Goal: Task Accomplishment & Management: Manage account settings

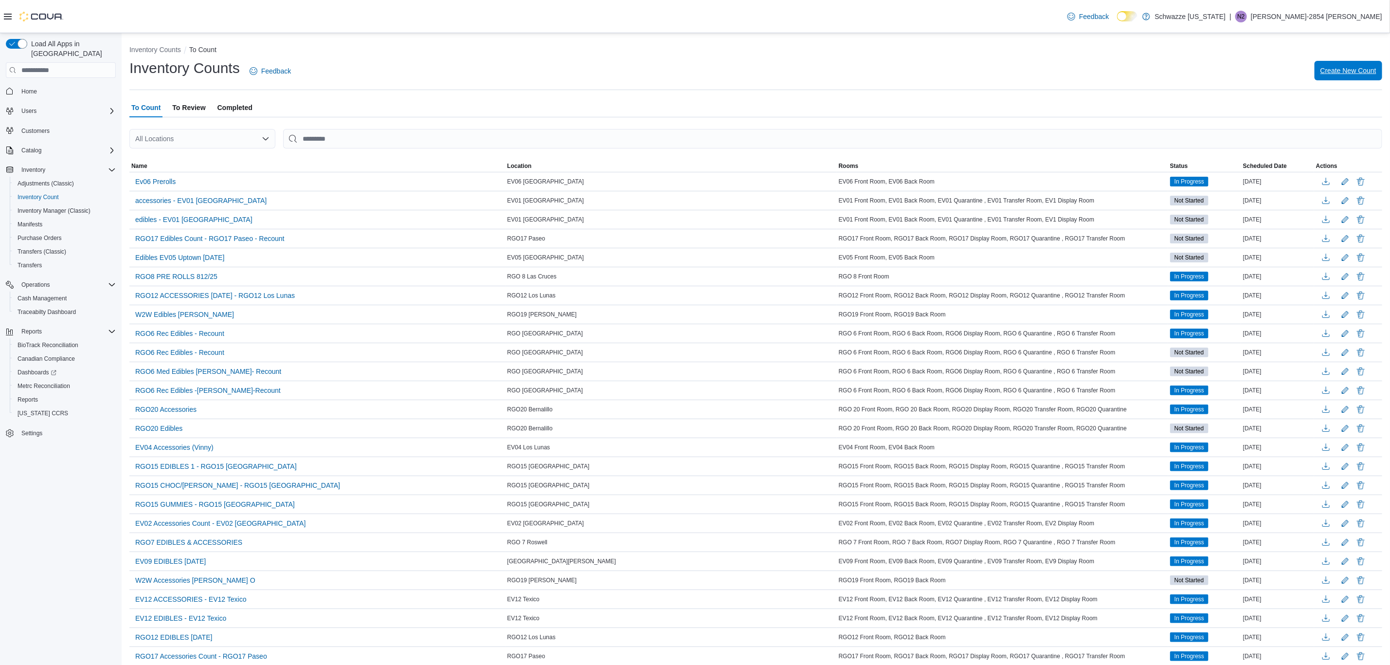
click at [1372, 70] on span "Create New Count" at bounding box center [1348, 71] width 56 height 10
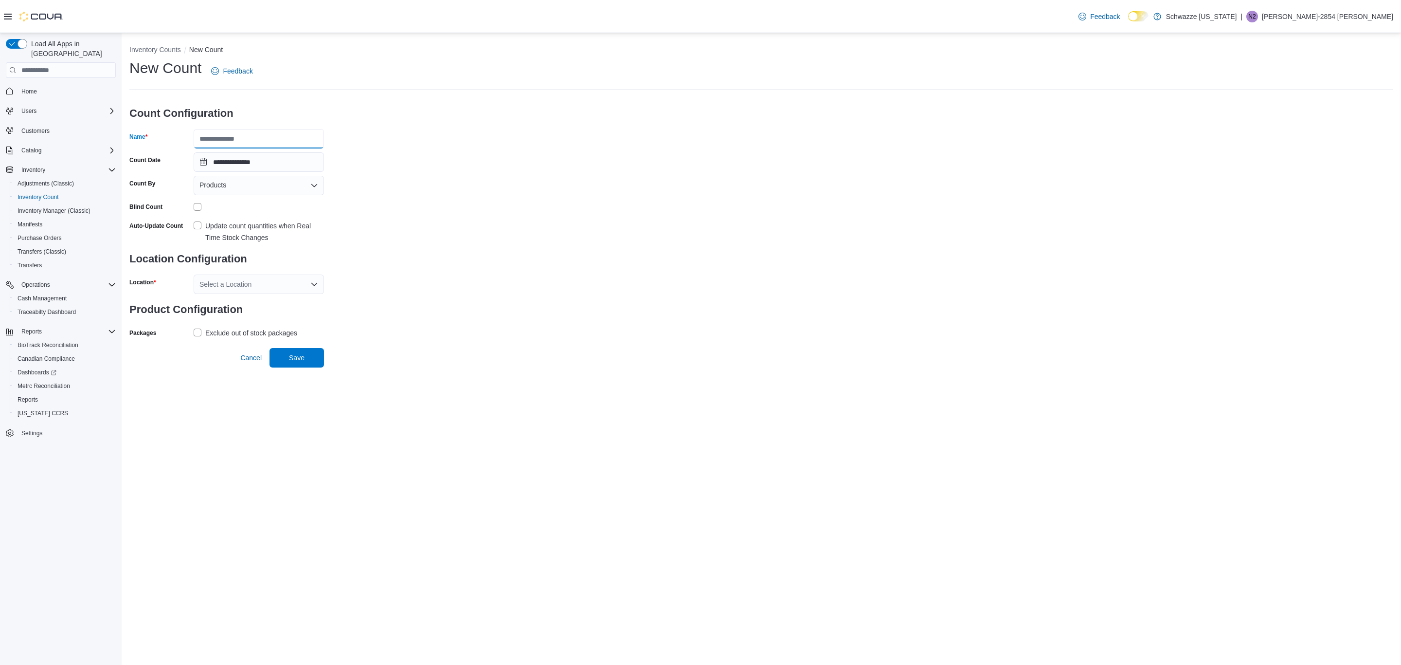
click at [240, 138] on input "Name" at bounding box center [259, 138] width 130 height 19
type input "**********"
click at [273, 182] on div "Products" at bounding box center [259, 185] width 130 height 19
click at [268, 215] on span "Classifications" at bounding box center [264, 216] width 107 height 10
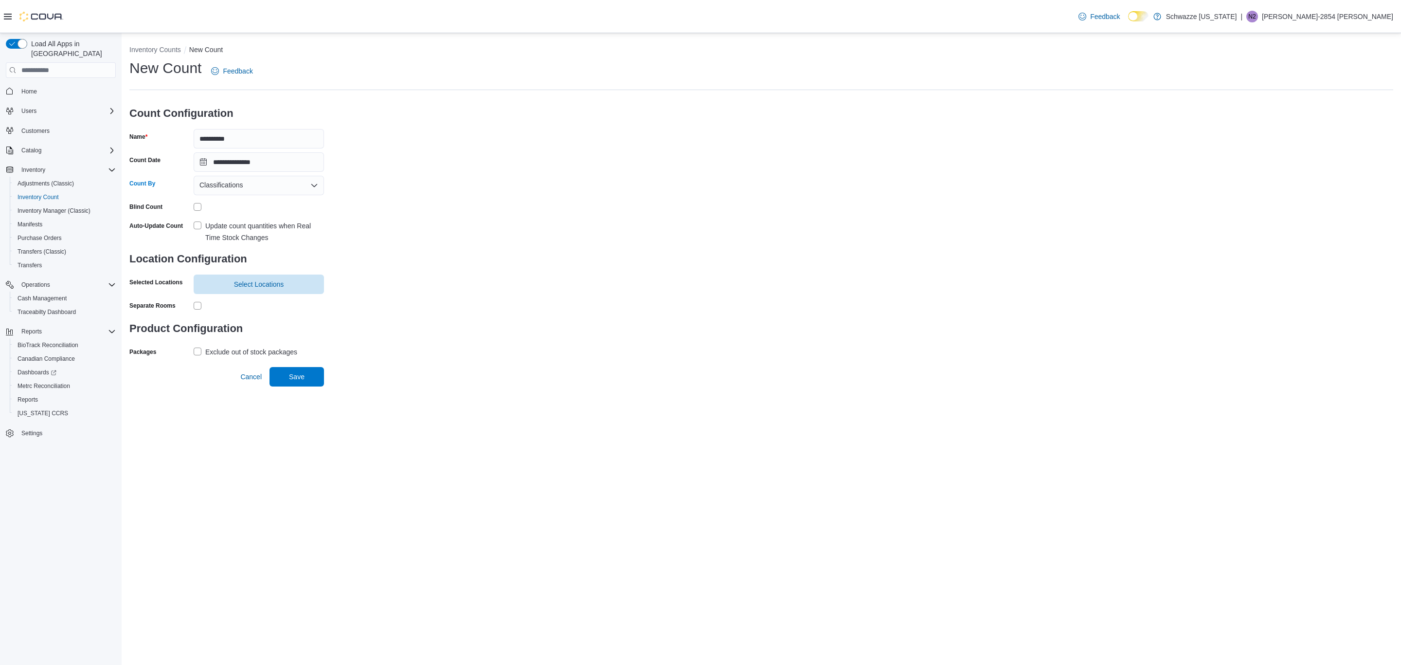
click at [194, 225] on label "Update count quantities when Real Time Stock Changes" at bounding box center [259, 231] width 130 height 23
click at [252, 286] on span "Select Locations" at bounding box center [259, 284] width 50 height 10
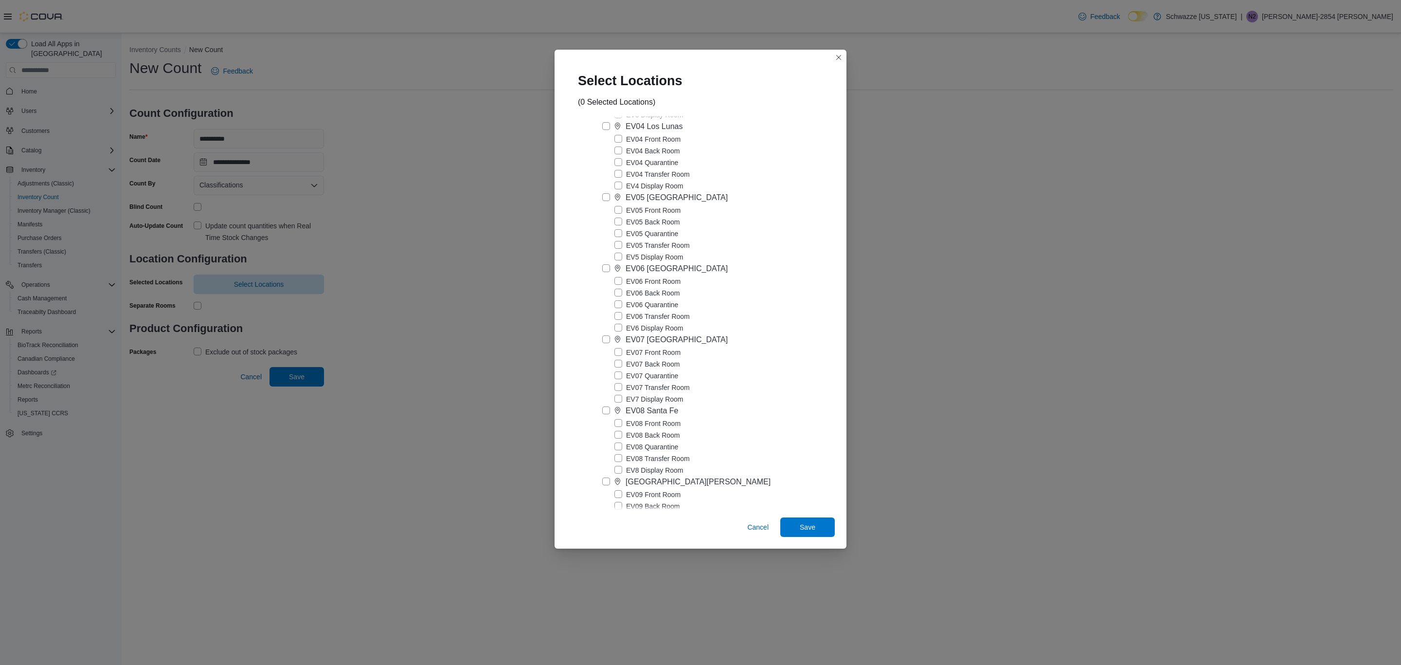
scroll to position [511, 0]
click at [654, 289] on div "[GEOGRAPHIC_DATA]" at bounding box center [666, 283] width 81 height 12
click at [813, 527] on span "Save" at bounding box center [808, 527] width 16 height 10
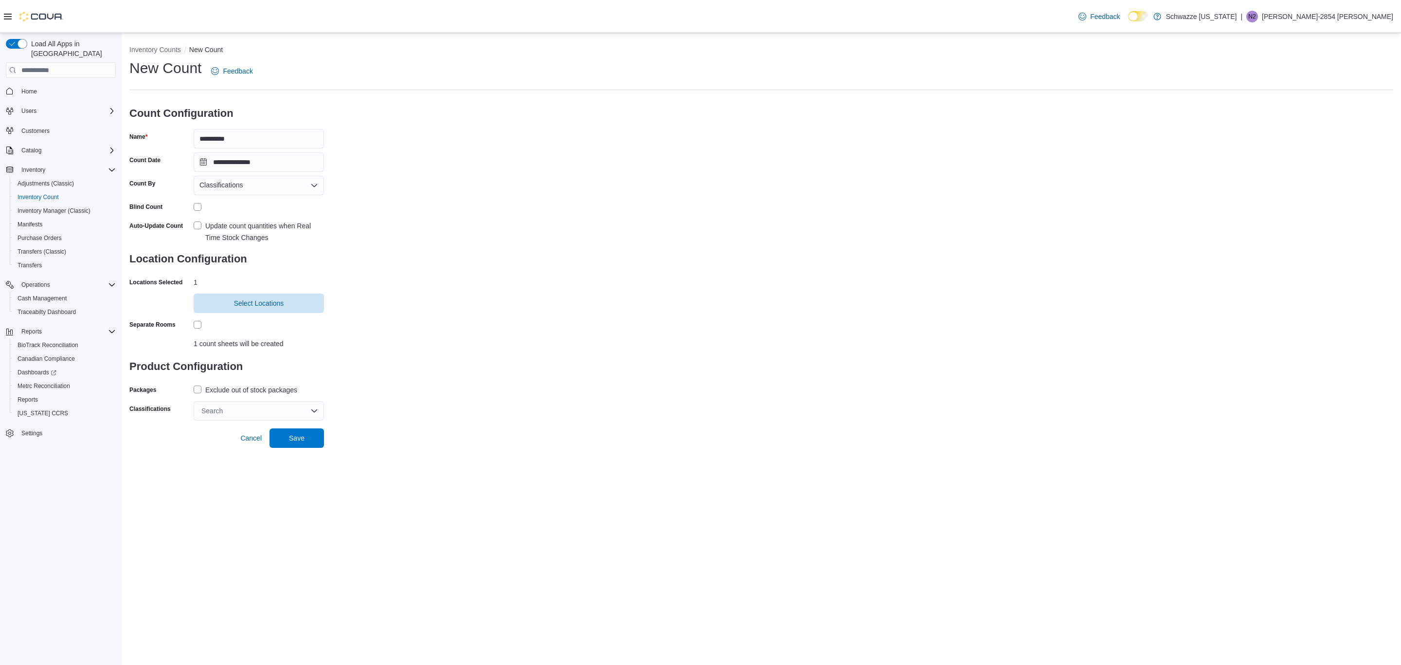
click at [201, 390] on label "Exclude out of stock packages" at bounding box center [246, 390] width 104 height 12
click at [215, 409] on div "Search" at bounding box center [259, 410] width 130 height 19
click at [263, 482] on span "Shake Shelf" at bounding box center [249, 481] width 37 height 8
click at [546, 381] on div "**********" at bounding box center [761, 239] width 1264 height 362
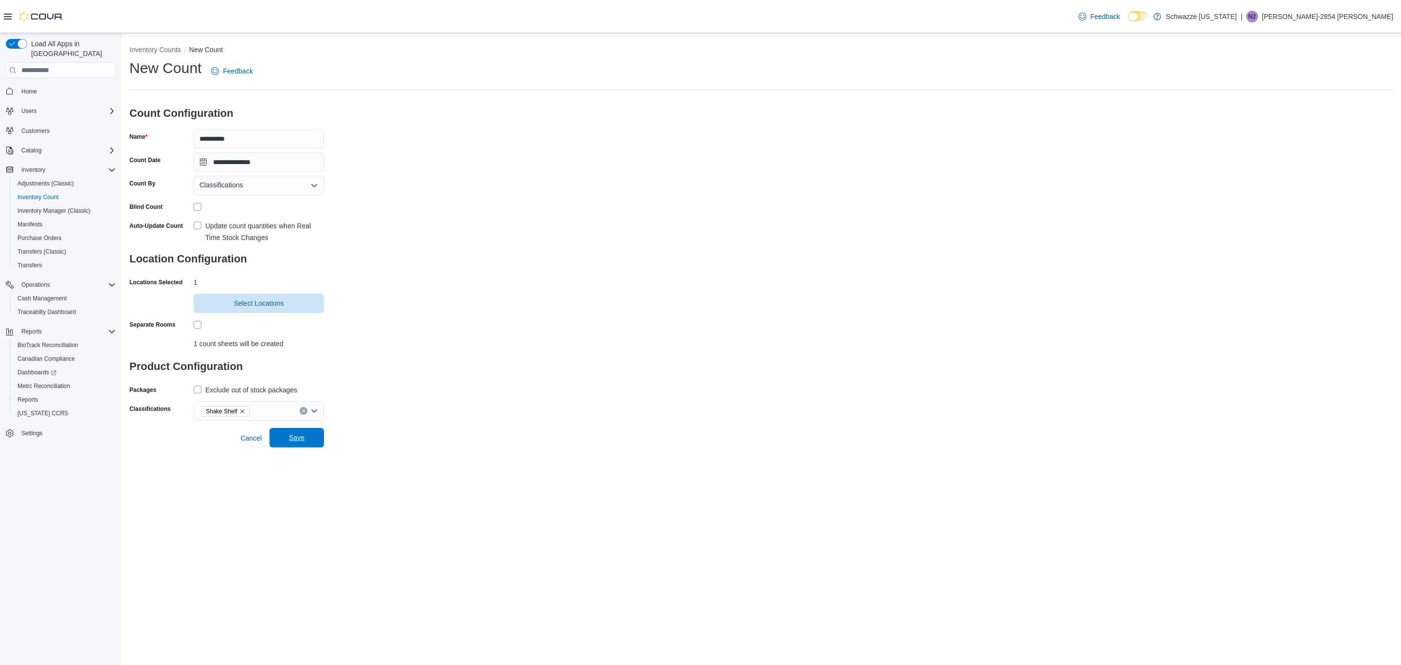
click at [308, 438] on span "Save" at bounding box center [296, 437] width 43 height 19
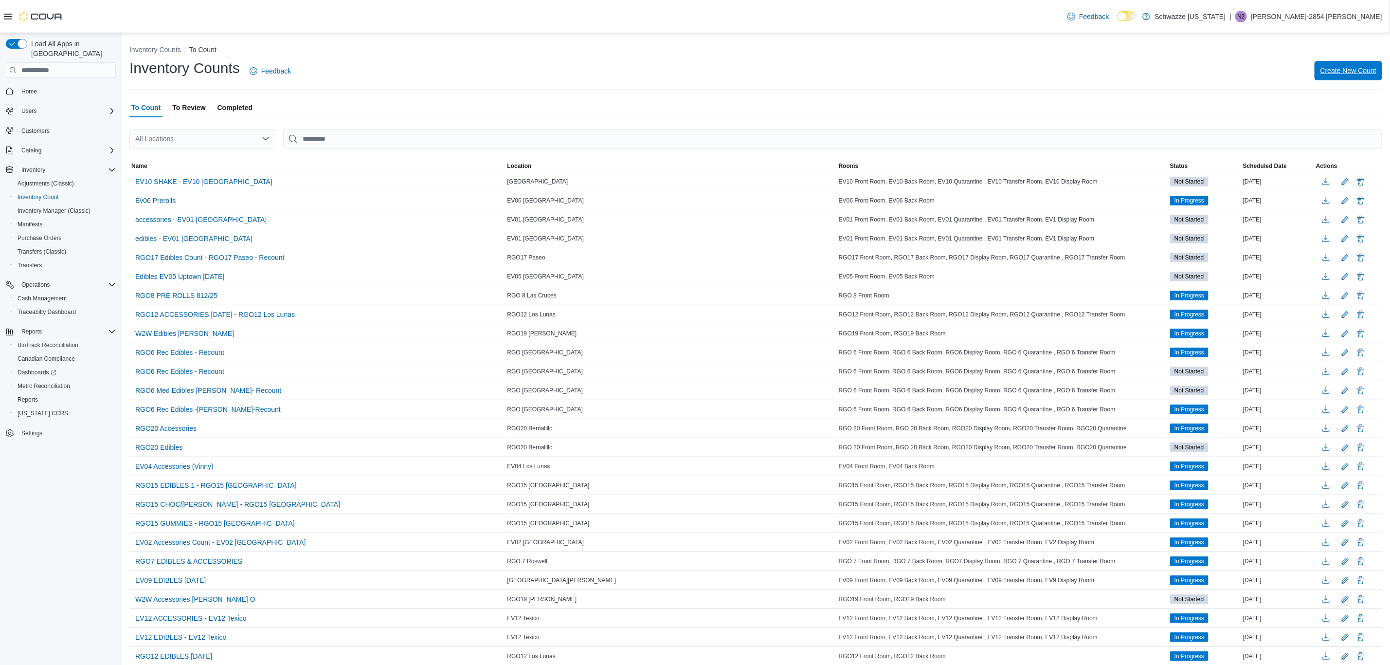
click at [1348, 68] on span "Create New Count" at bounding box center [1348, 71] width 56 height 10
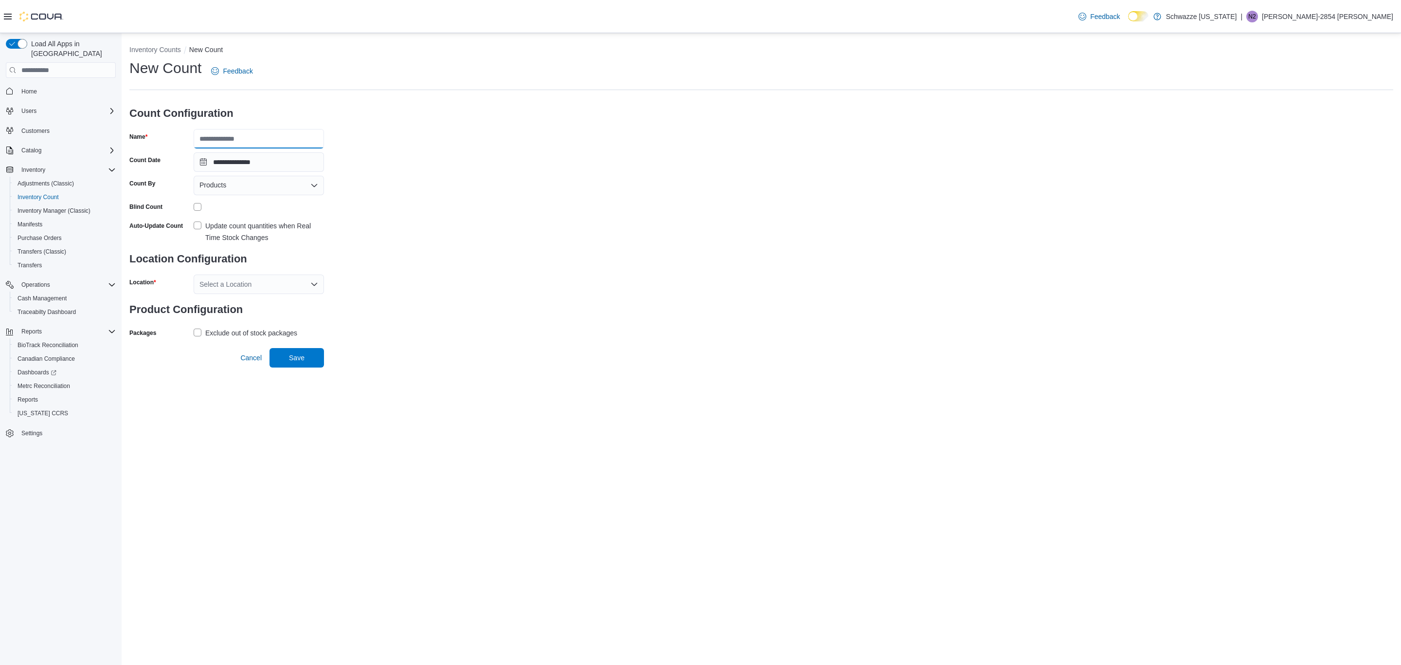
click at [267, 142] on input "Name" at bounding box center [259, 138] width 130 height 19
type input "**********"
click at [514, 228] on div "**********" at bounding box center [761, 199] width 1264 height 282
click at [237, 188] on div "Products" at bounding box center [259, 185] width 130 height 19
click at [232, 213] on span "Classifications" at bounding box center [264, 216] width 107 height 10
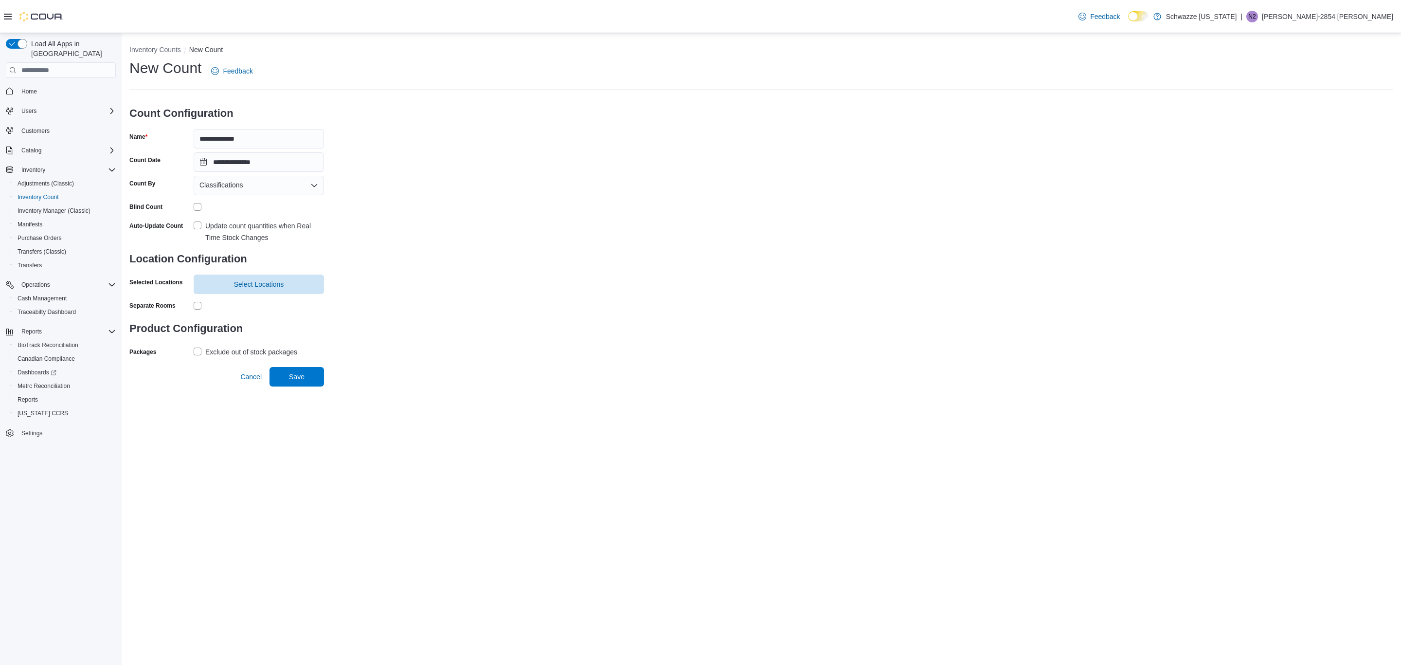
click at [203, 230] on label "Update count quantities when Real Time Stock Changes" at bounding box center [259, 231] width 130 height 23
click at [280, 282] on span "Select Locations" at bounding box center [259, 284] width 50 height 10
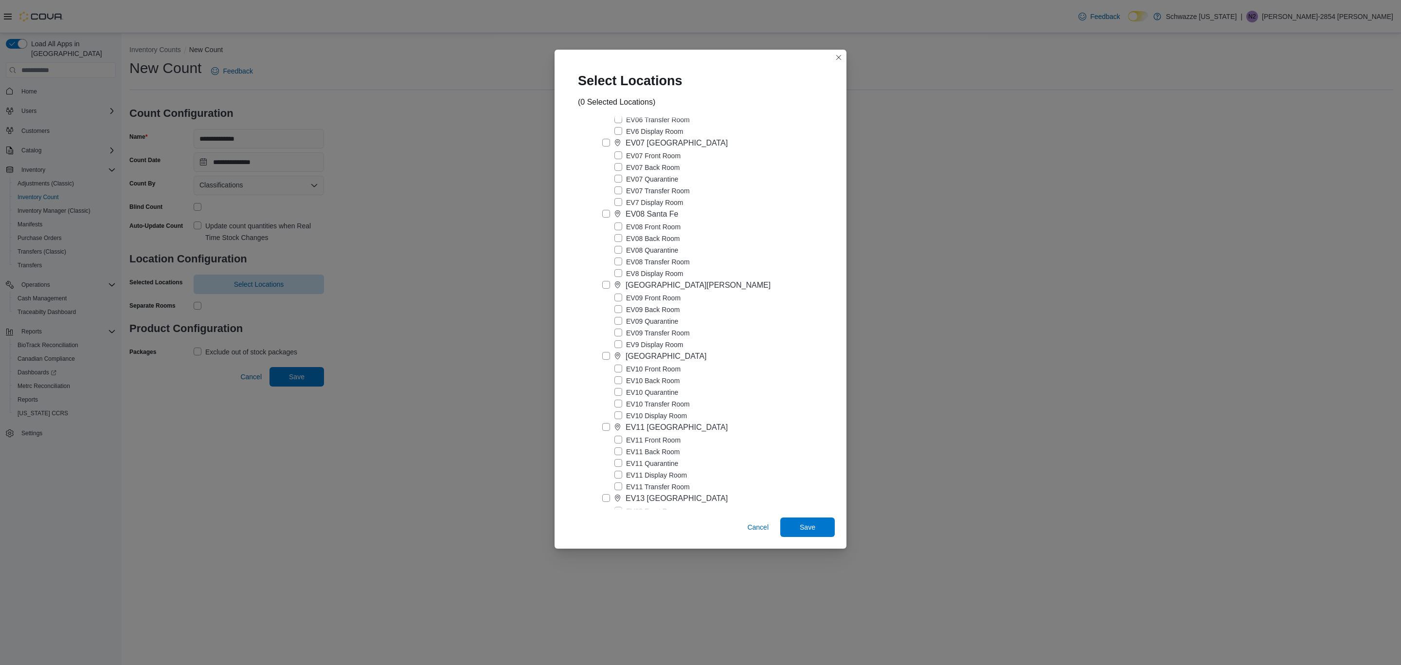
scroll to position [511, 0]
click at [606, 289] on label "[GEOGRAPHIC_DATA]" at bounding box center [654, 283] width 105 height 12
click at [809, 530] on span "Save" at bounding box center [808, 527] width 16 height 10
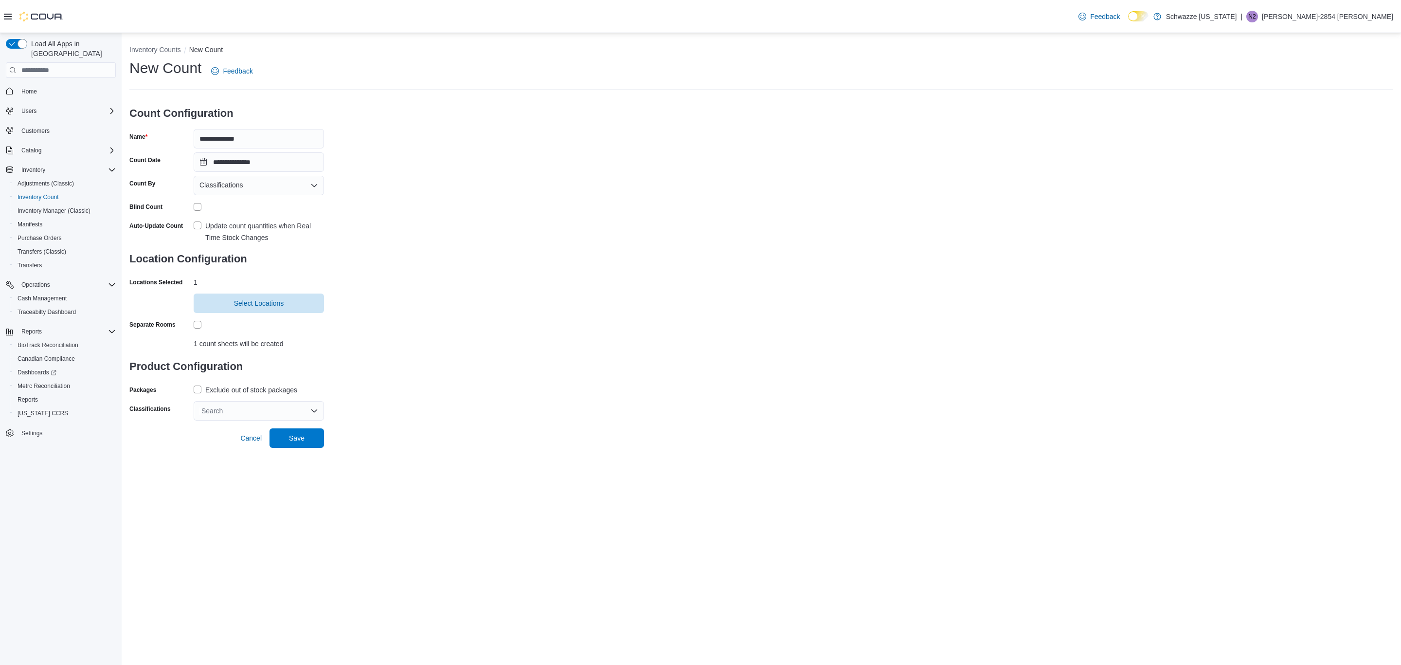
click at [199, 394] on label "Exclude out of stock packages" at bounding box center [246, 390] width 104 height 12
click at [222, 407] on div "Search" at bounding box center [259, 410] width 130 height 19
click at [246, 495] on span "Pre-Rolls" at bounding box center [239, 496] width 28 height 8
click at [399, 397] on div "**********" at bounding box center [761, 239] width 1264 height 362
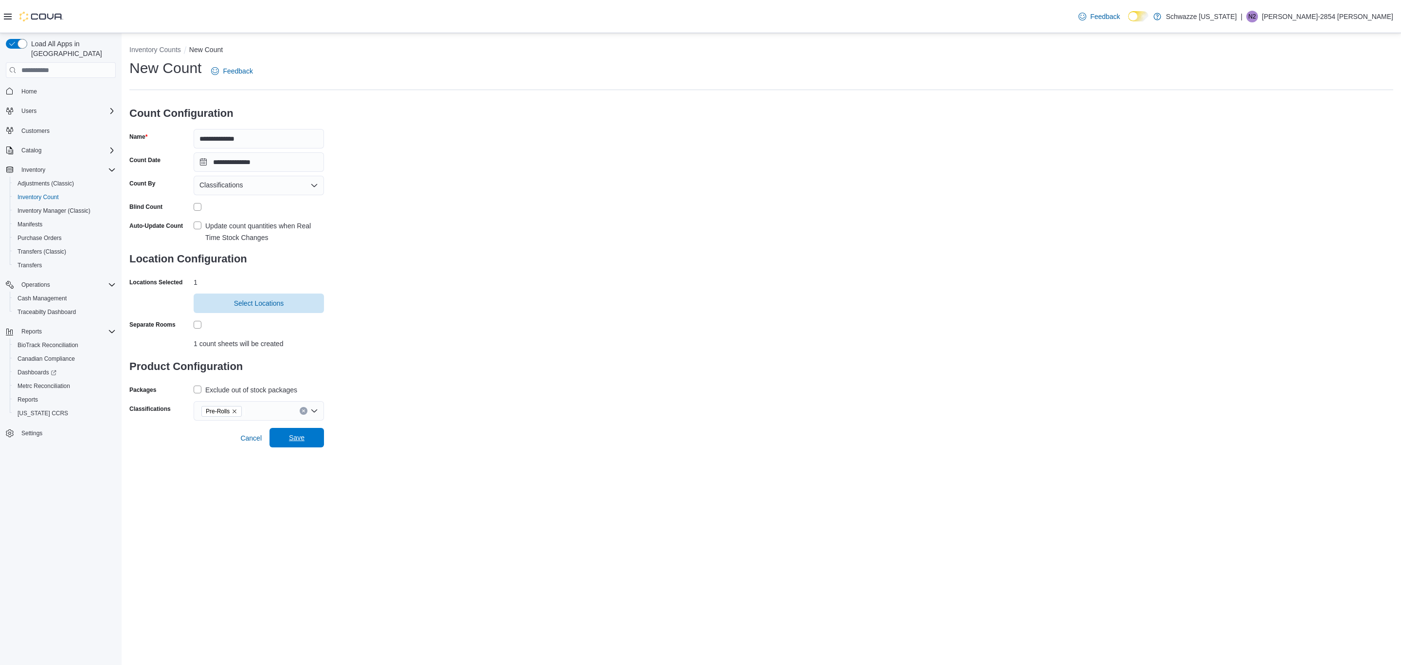
click at [307, 435] on span "Save" at bounding box center [296, 437] width 43 height 19
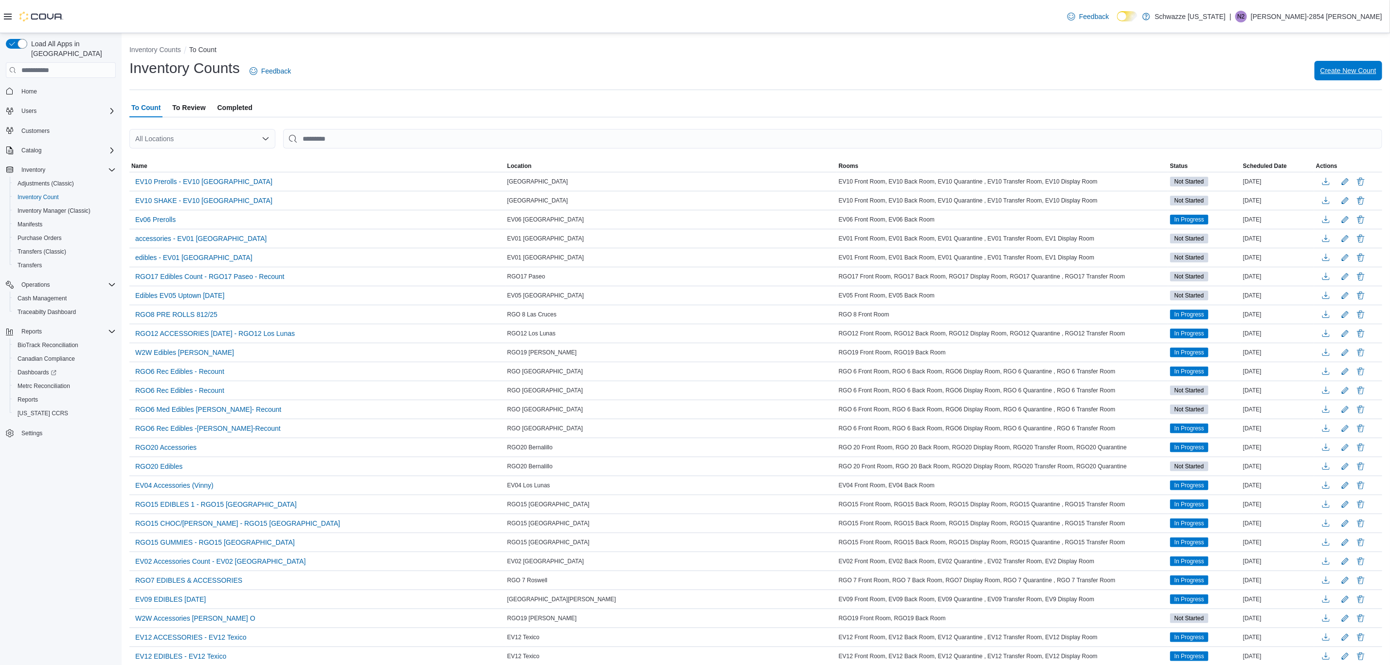
click at [1350, 76] on span "Create New Count" at bounding box center [1348, 70] width 56 height 19
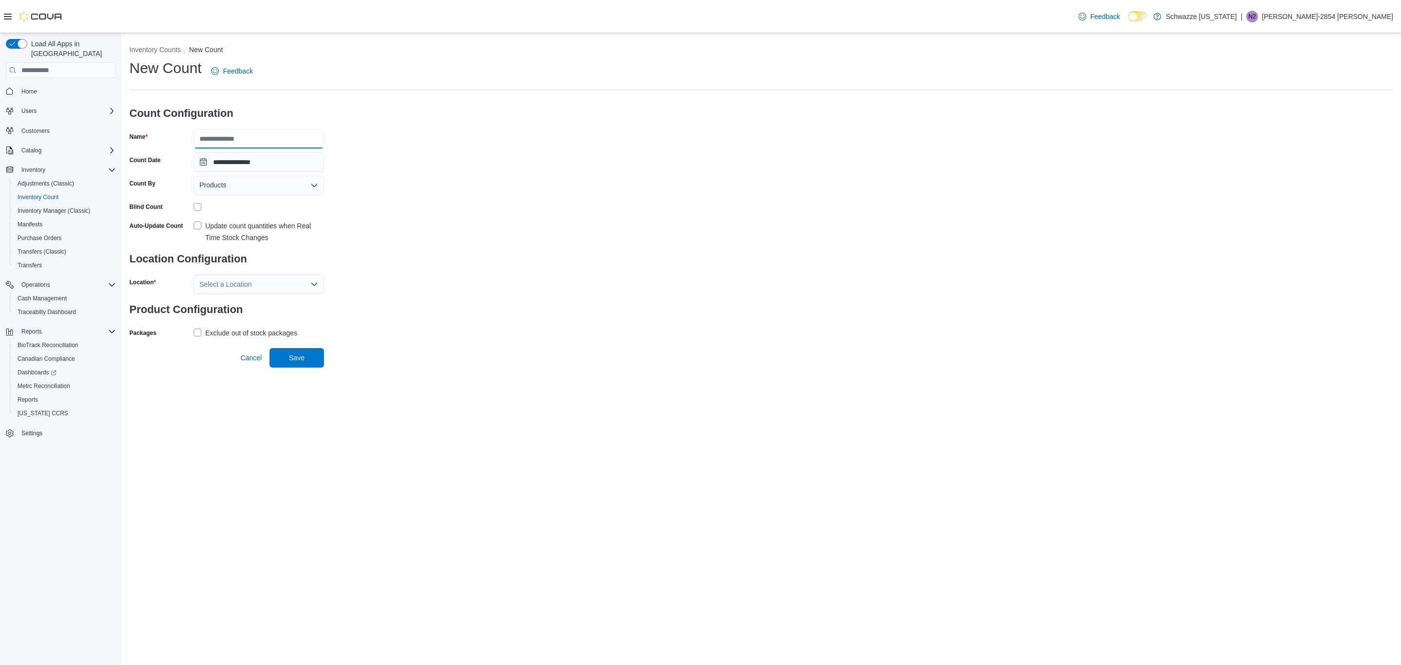
click at [260, 141] on input "Name" at bounding box center [259, 138] width 130 height 19
click at [241, 183] on div "Products" at bounding box center [259, 185] width 130 height 19
click at [241, 215] on span "Classifications" at bounding box center [264, 216] width 107 height 10
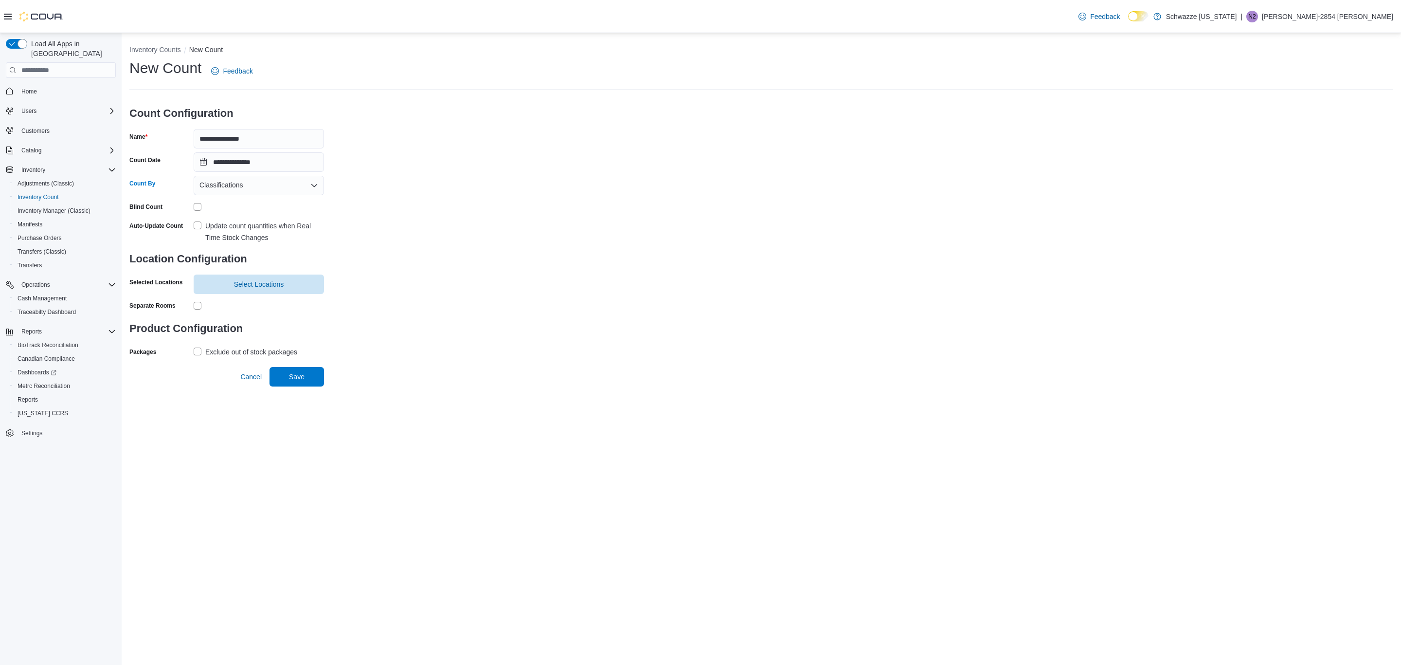
click at [197, 222] on label "Update count quantities when Real Time Stock Changes" at bounding box center [259, 231] width 130 height 23
click at [232, 284] on span "Select Locations" at bounding box center [258, 283] width 119 height 19
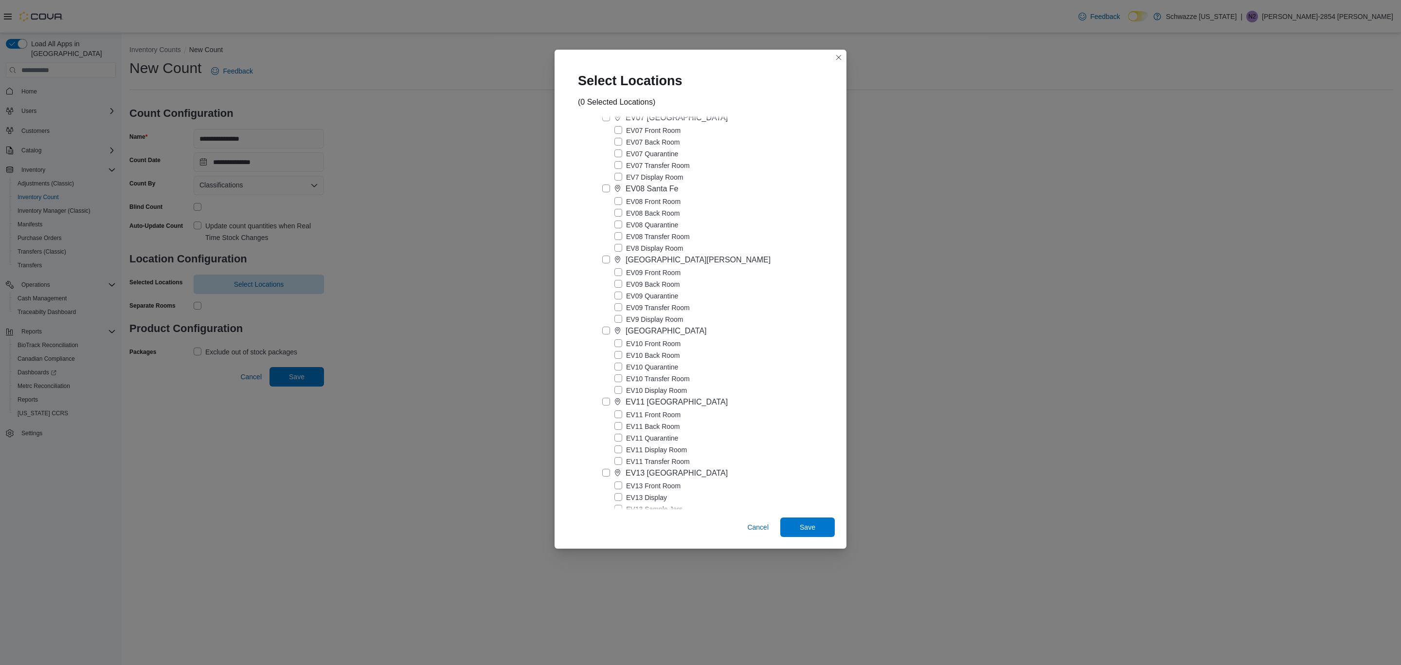
scroll to position [438, 0]
click at [606, 362] on label "[GEOGRAPHIC_DATA]" at bounding box center [654, 356] width 105 height 12
click at [800, 528] on span "Save" at bounding box center [807, 526] width 43 height 19
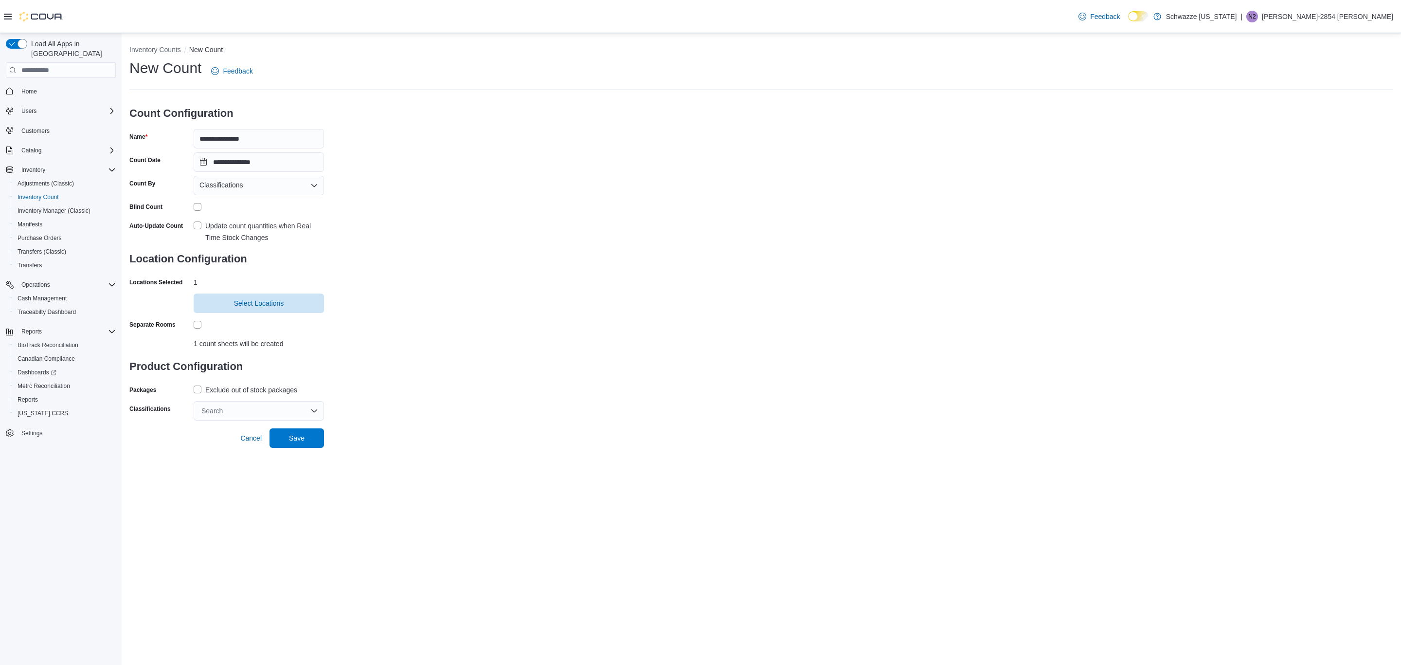
click at [203, 387] on label "Exclude out of stock packages" at bounding box center [246, 390] width 104 height 12
click at [231, 412] on div "Search" at bounding box center [259, 410] width 130 height 19
click at [269, 134] on input "**********" at bounding box center [259, 138] width 130 height 19
click at [262, 406] on div "Search" at bounding box center [259, 410] width 130 height 19
click at [275, 134] on input "**********" at bounding box center [259, 138] width 130 height 19
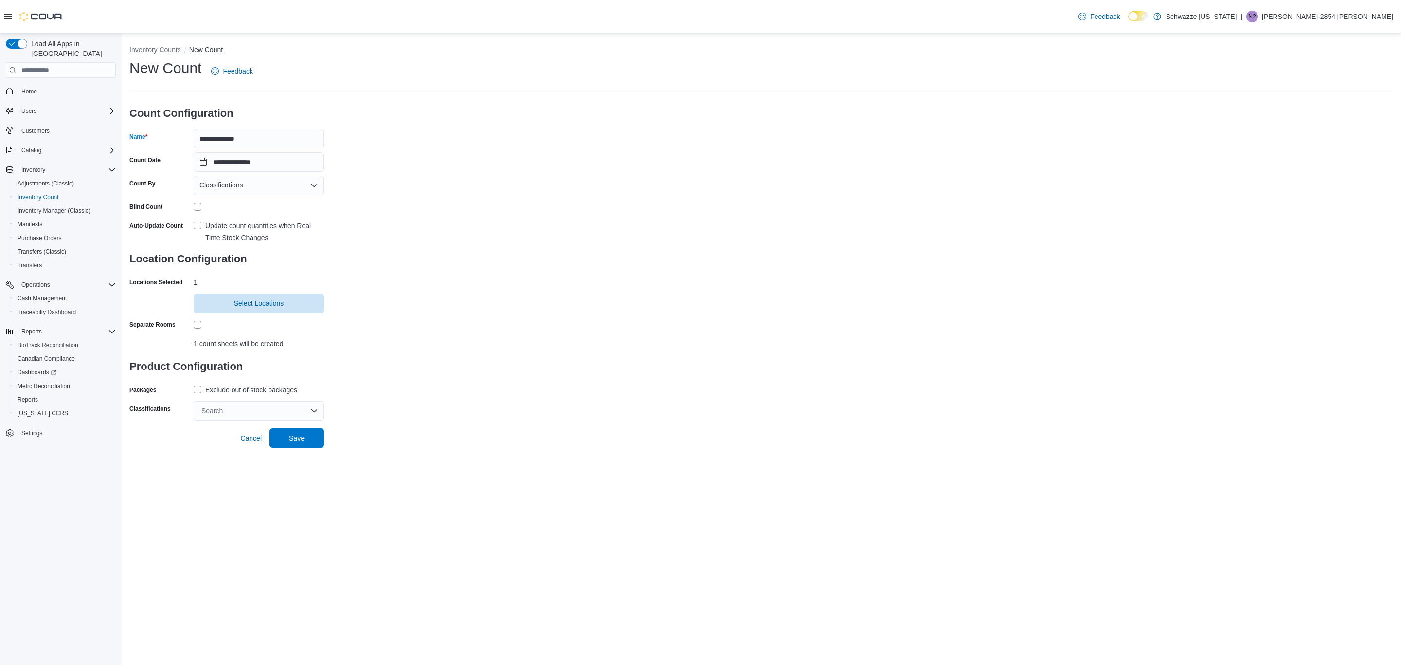
click at [273, 412] on div "Search" at bounding box center [259, 410] width 130 height 19
click at [248, 498] on li "Connoisseur Shelf" at bounding box center [259, 504] width 130 height 17
click at [282, 136] on input "**********" at bounding box center [259, 138] width 130 height 19
type input "**********"
click at [244, 409] on span "Connoisseur Shelf" at bounding box center [230, 411] width 48 height 10
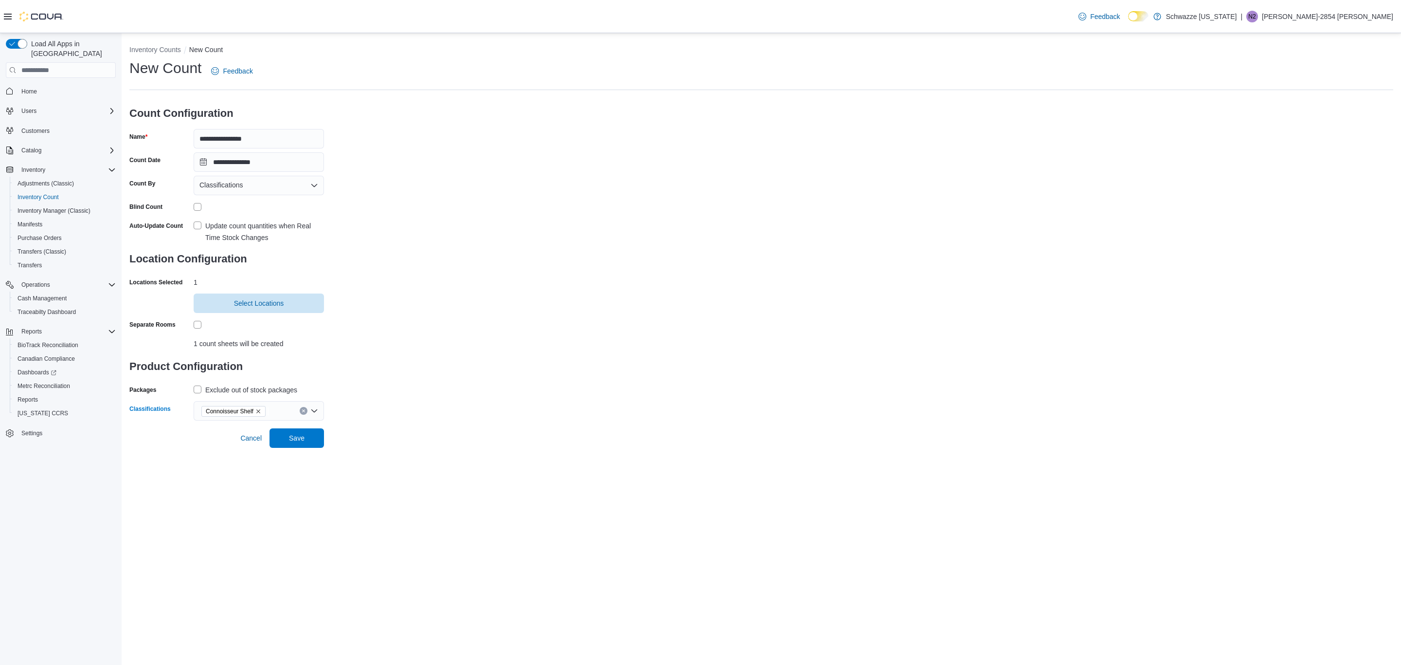
click at [244, 409] on span "Connoisseur Shelf" at bounding box center [230, 411] width 48 height 10
click at [301, 407] on button "Clear input" at bounding box center [304, 411] width 8 height 8
click at [304, 408] on div "Search" at bounding box center [259, 410] width 130 height 19
click at [264, 501] on span "Connoisseur Shelf" at bounding box center [258, 504] width 55 height 8
click at [419, 480] on div "**********" at bounding box center [761, 348] width 1279 height 631
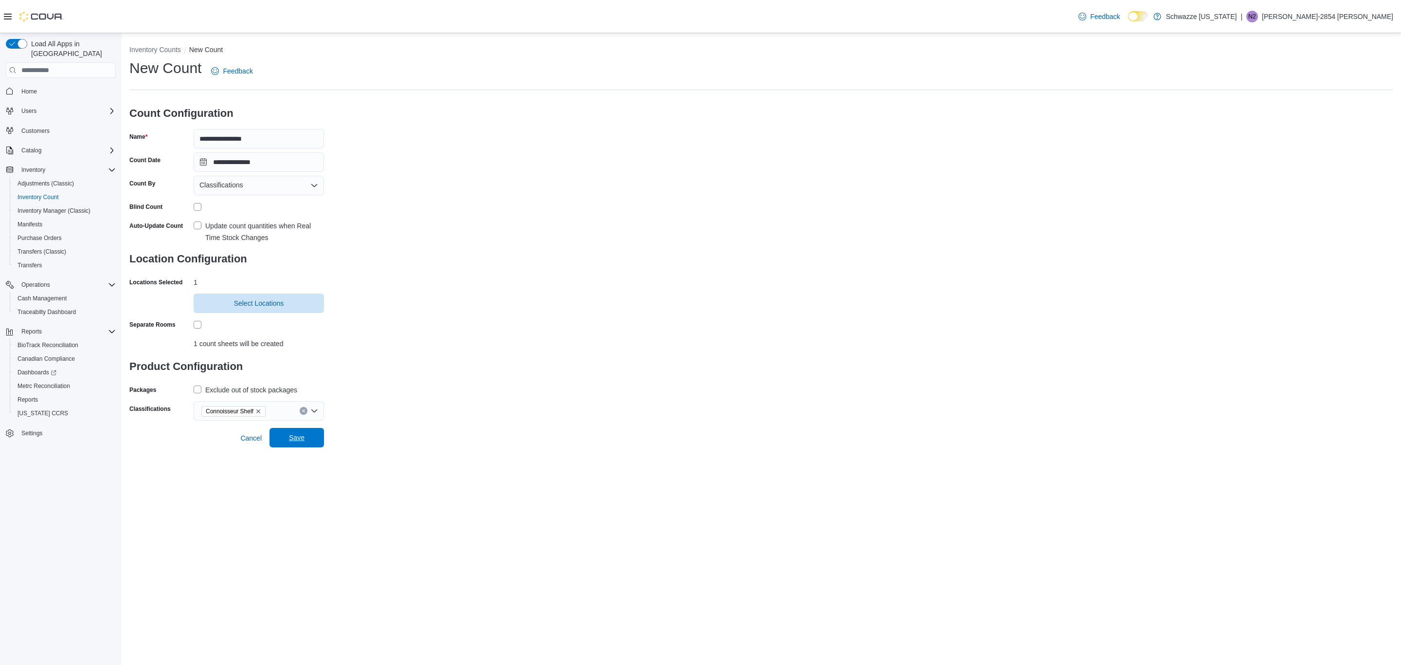
click at [310, 435] on span "Save" at bounding box center [296, 437] width 43 height 19
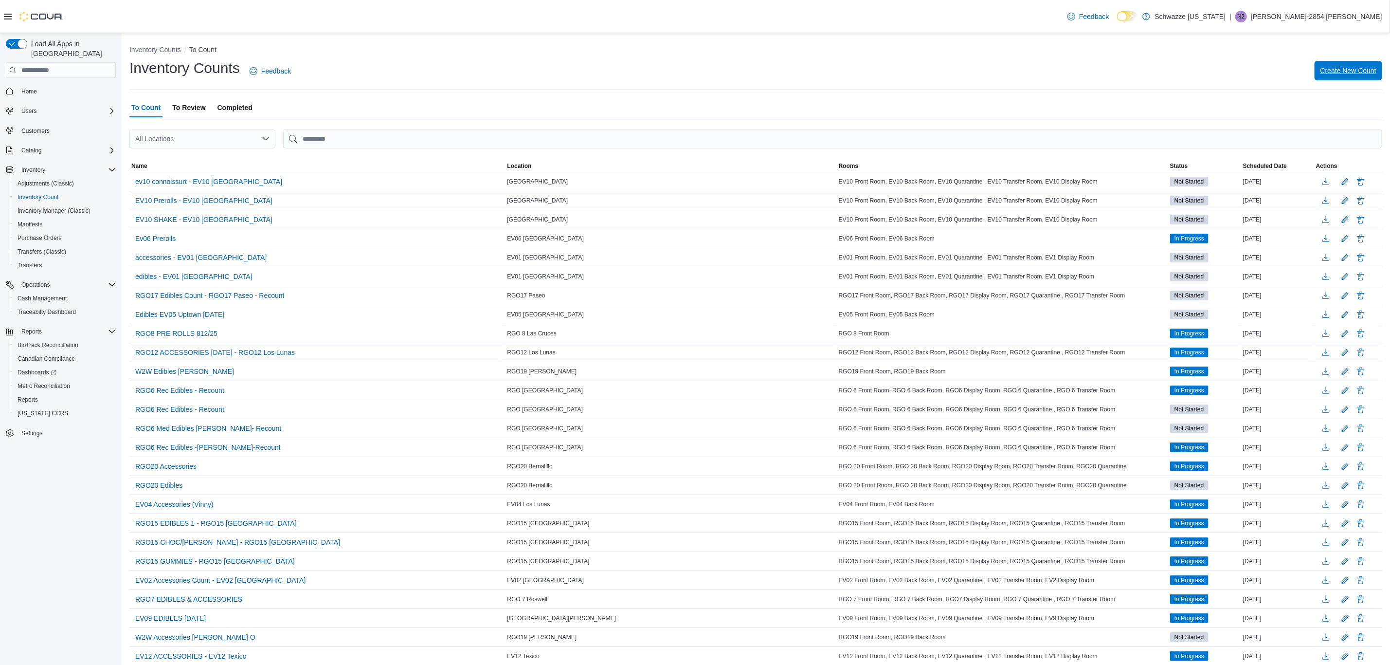
click at [1355, 76] on span "Create New Count" at bounding box center [1348, 70] width 56 height 19
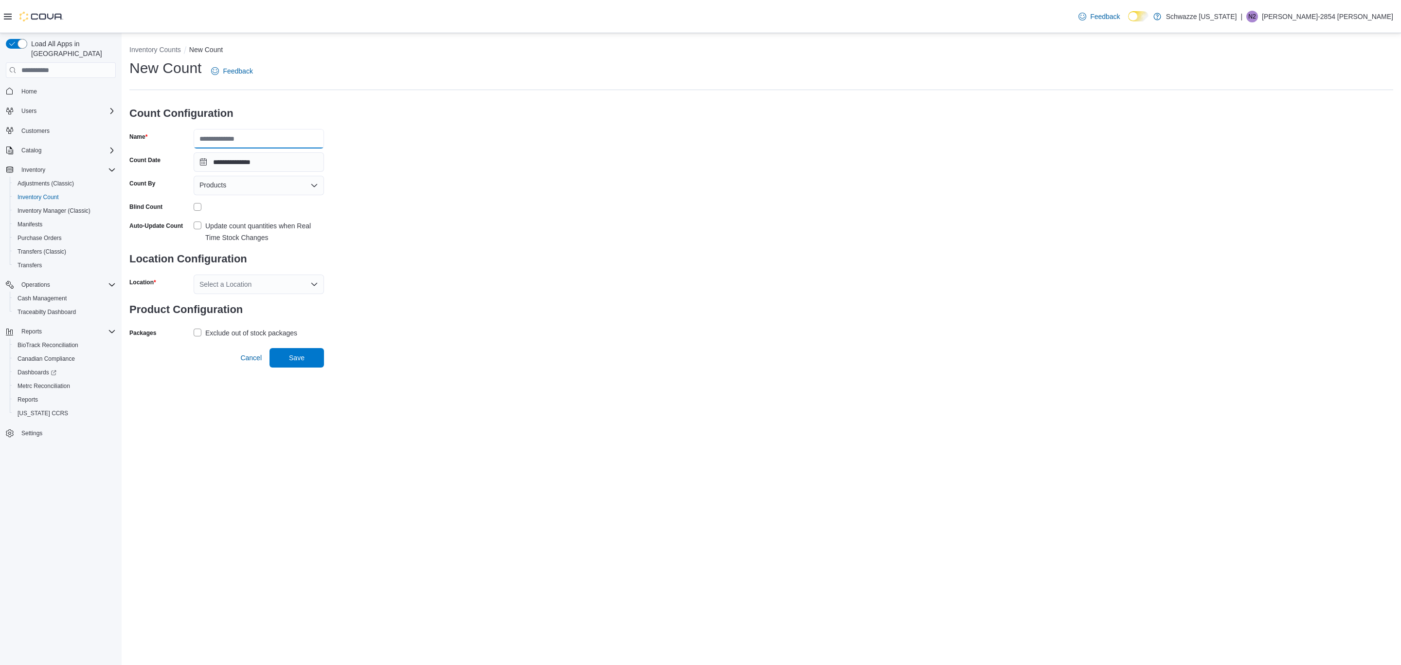
click at [241, 134] on input "Name" at bounding box center [259, 138] width 130 height 19
click at [288, 139] on input "**" at bounding box center [259, 138] width 130 height 19
type input "*"
click at [227, 189] on div "Products" at bounding box center [259, 185] width 130 height 19
click at [233, 214] on span "Classifications" at bounding box center [264, 216] width 107 height 10
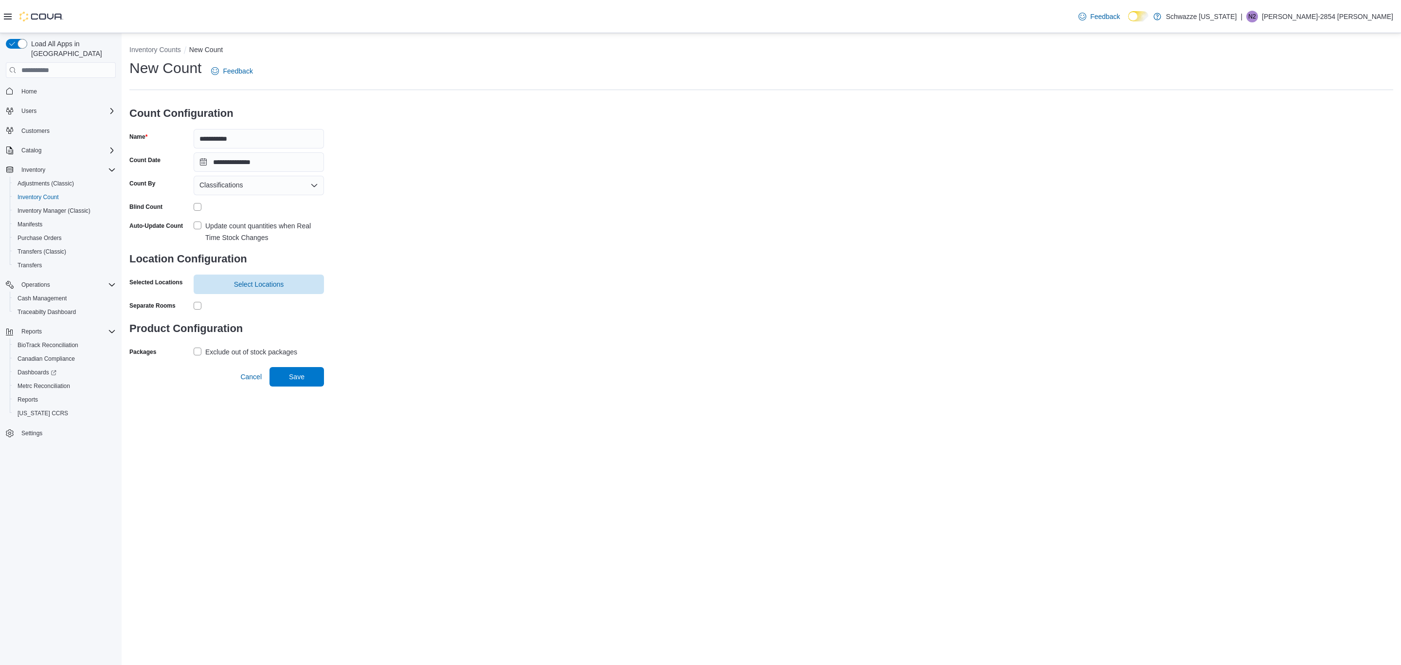
click at [196, 227] on label "Update count quantities when Real Time Stock Changes" at bounding box center [259, 231] width 130 height 23
click at [204, 282] on span "Select Locations" at bounding box center [258, 283] width 119 height 19
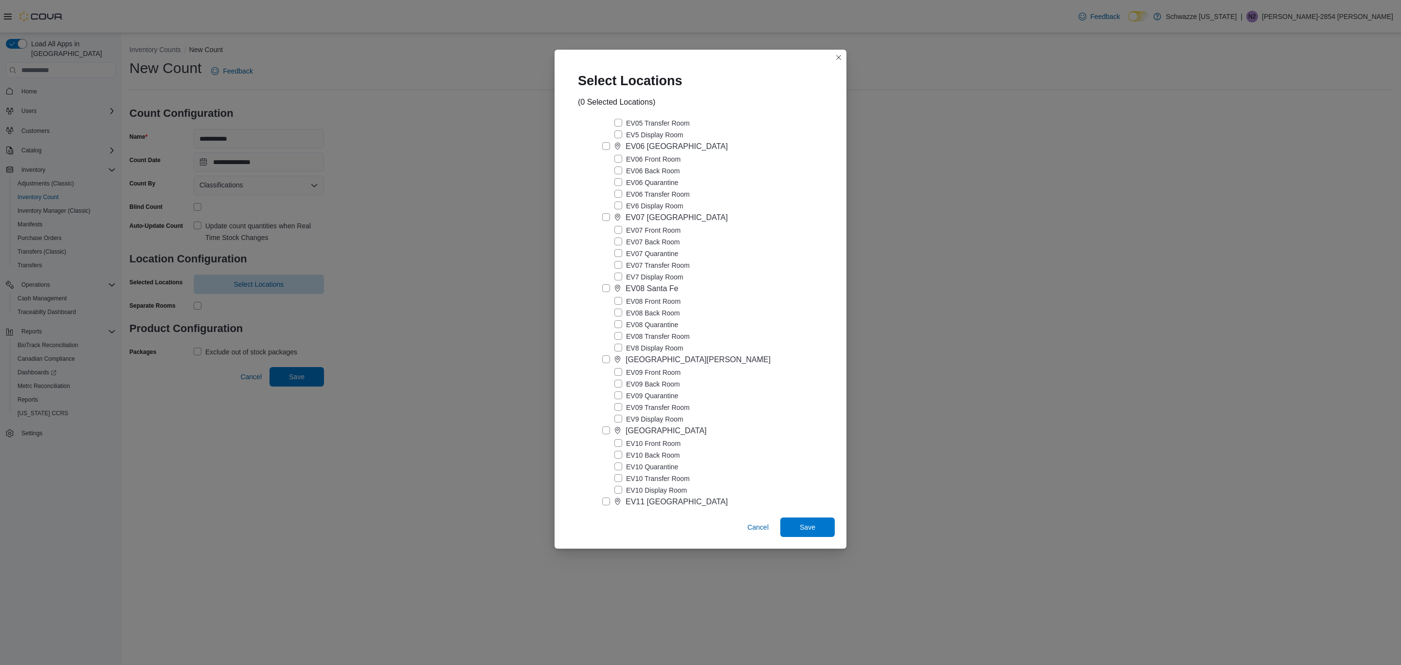
scroll to position [365, 0]
click at [603, 435] on label "[GEOGRAPHIC_DATA]" at bounding box center [654, 429] width 105 height 12
click at [819, 527] on span "Save" at bounding box center [807, 526] width 43 height 19
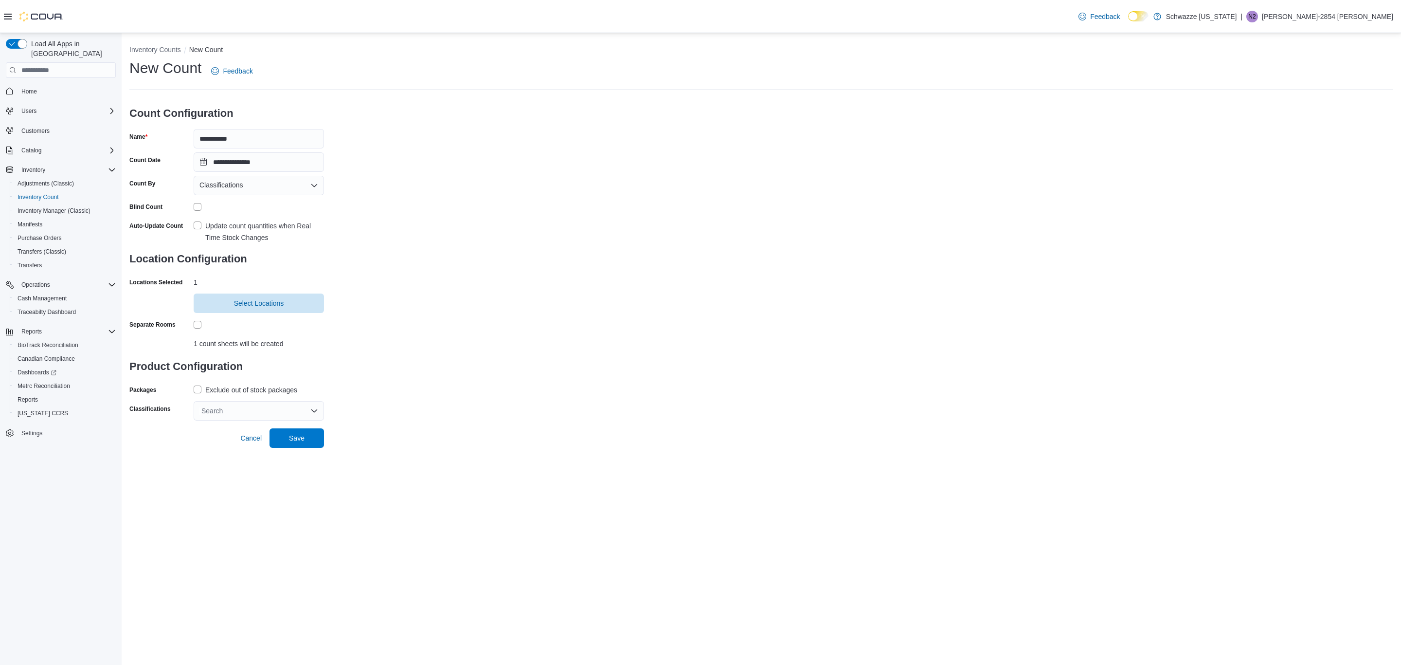
click at [202, 389] on label "Exclude out of stock packages" at bounding box center [246, 390] width 104 height 12
click at [245, 414] on div "Search" at bounding box center [259, 410] width 130 height 19
click at [259, 488] on span "Elite Shelf" at bounding box center [246, 488] width 31 height 8
click at [255, 144] on input "**********" at bounding box center [259, 138] width 130 height 19
type input "**********"
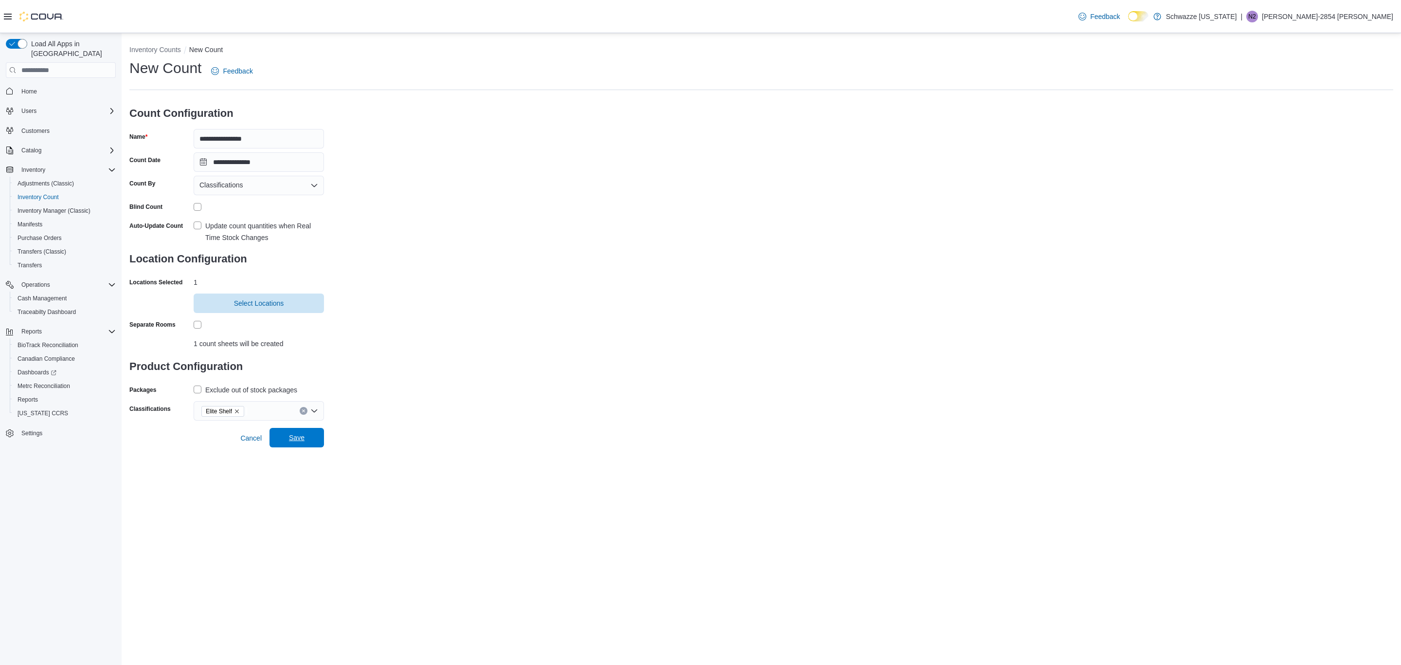
click at [304, 440] on span "Save" at bounding box center [297, 437] width 16 height 10
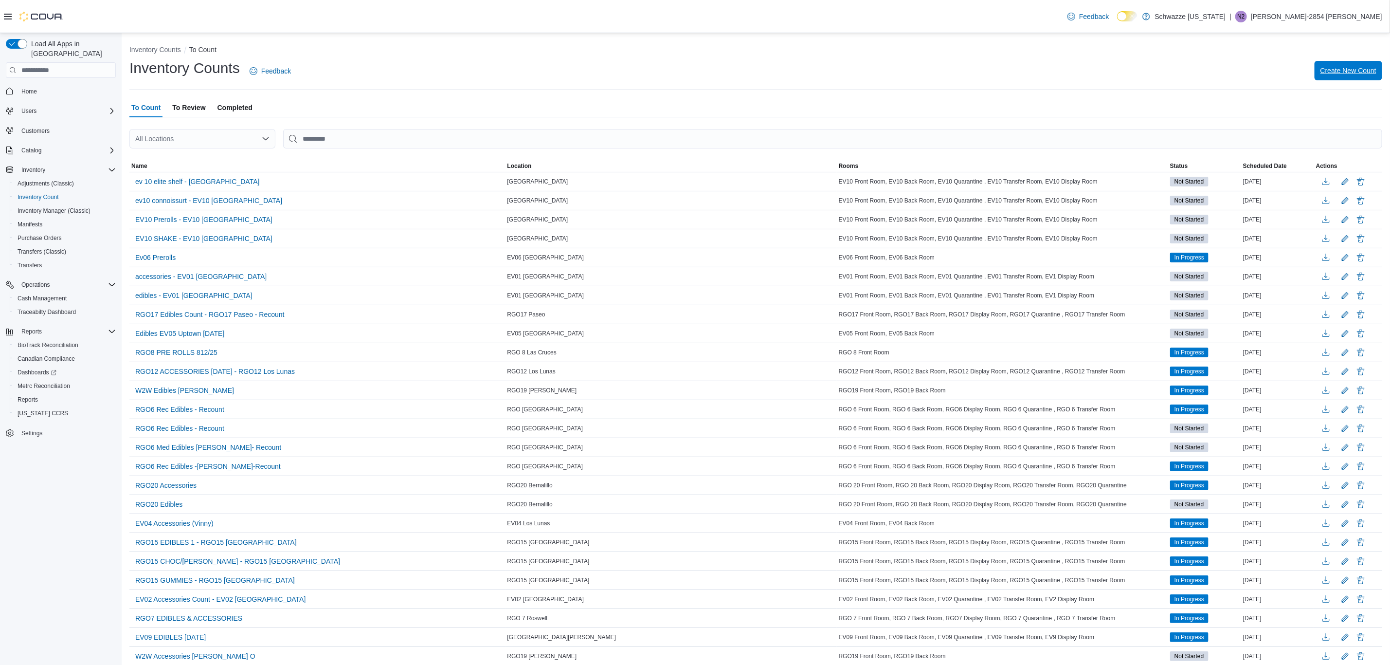
click at [1347, 76] on span "Create New Count" at bounding box center [1348, 70] width 56 height 19
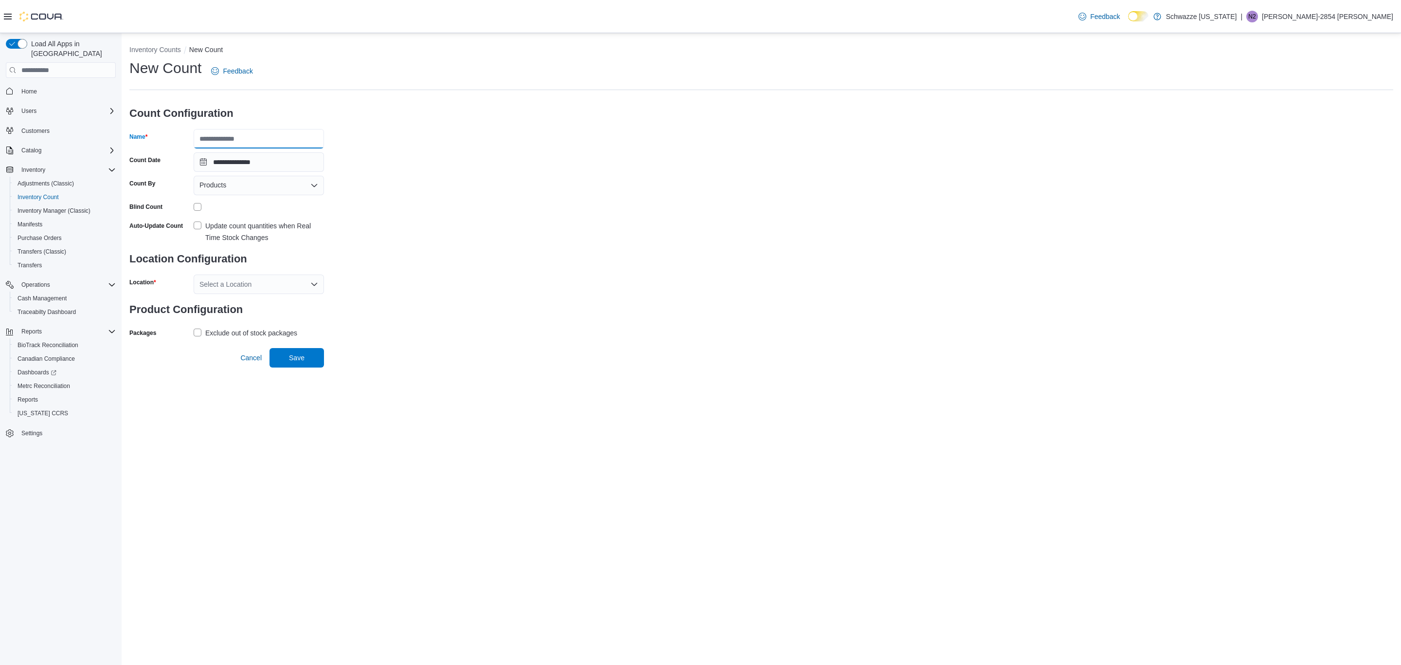
click at [304, 134] on input "Name" at bounding box center [259, 138] width 130 height 19
type input "**********"
click at [210, 192] on div "Products" at bounding box center [259, 185] width 130 height 19
click at [220, 215] on span "Classifications" at bounding box center [264, 216] width 107 height 10
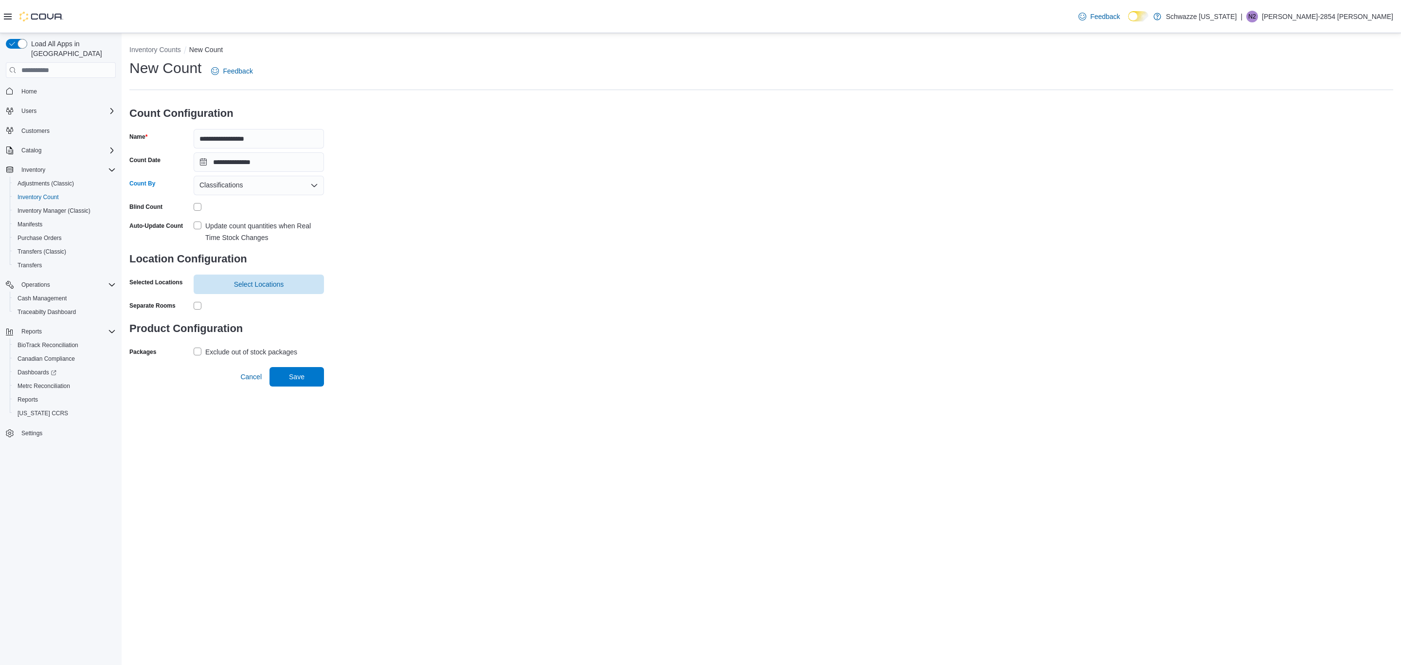
click at [197, 220] on label "Update count quantities when Real Time Stock Changes" at bounding box center [259, 231] width 130 height 23
click at [211, 285] on span "Select Locations" at bounding box center [258, 283] width 119 height 19
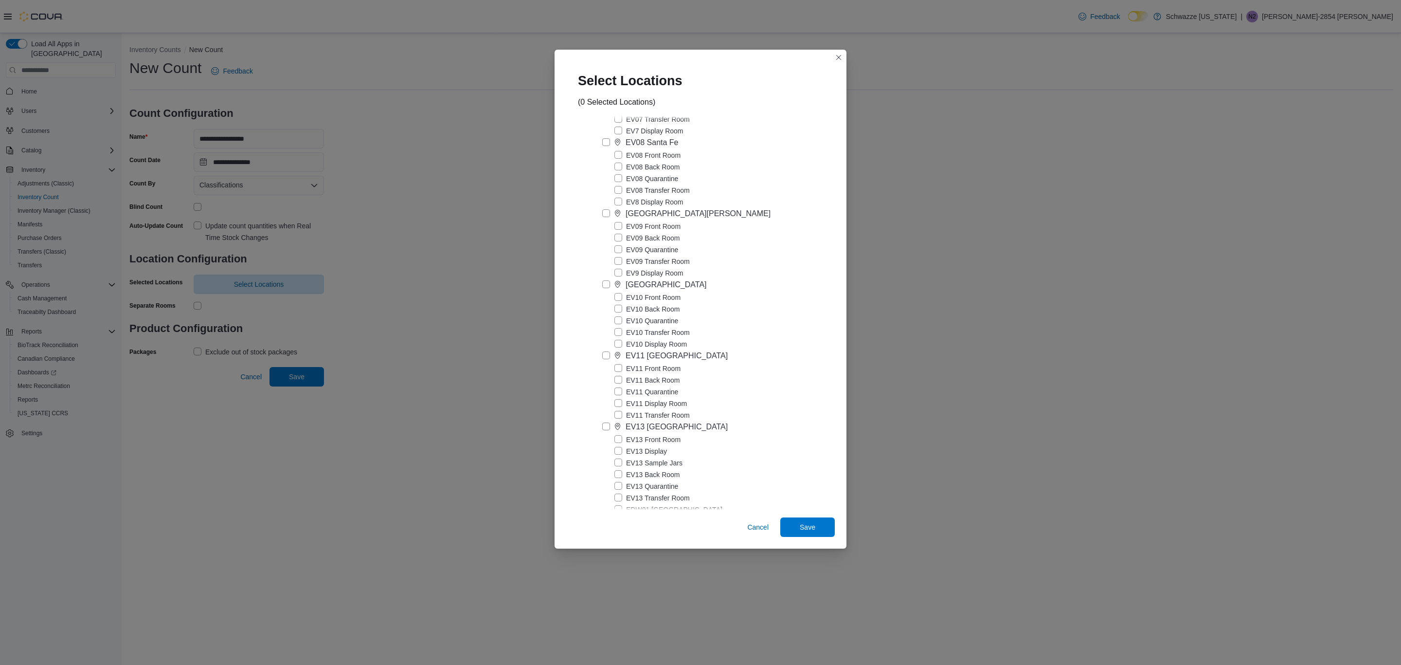
scroll to position [511, 0]
click at [605, 317] on div "EV10 Front Room EV10 Back Room EV10 Quarantine EV10 Transfer Room EV10 Display …" at bounding box center [712, 319] width 221 height 58
click at [603, 289] on label "[GEOGRAPHIC_DATA]" at bounding box center [654, 283] width 105 height 12
click at [809, 519] on span "Save" at bounding box center [807, 526] width 43 height 19
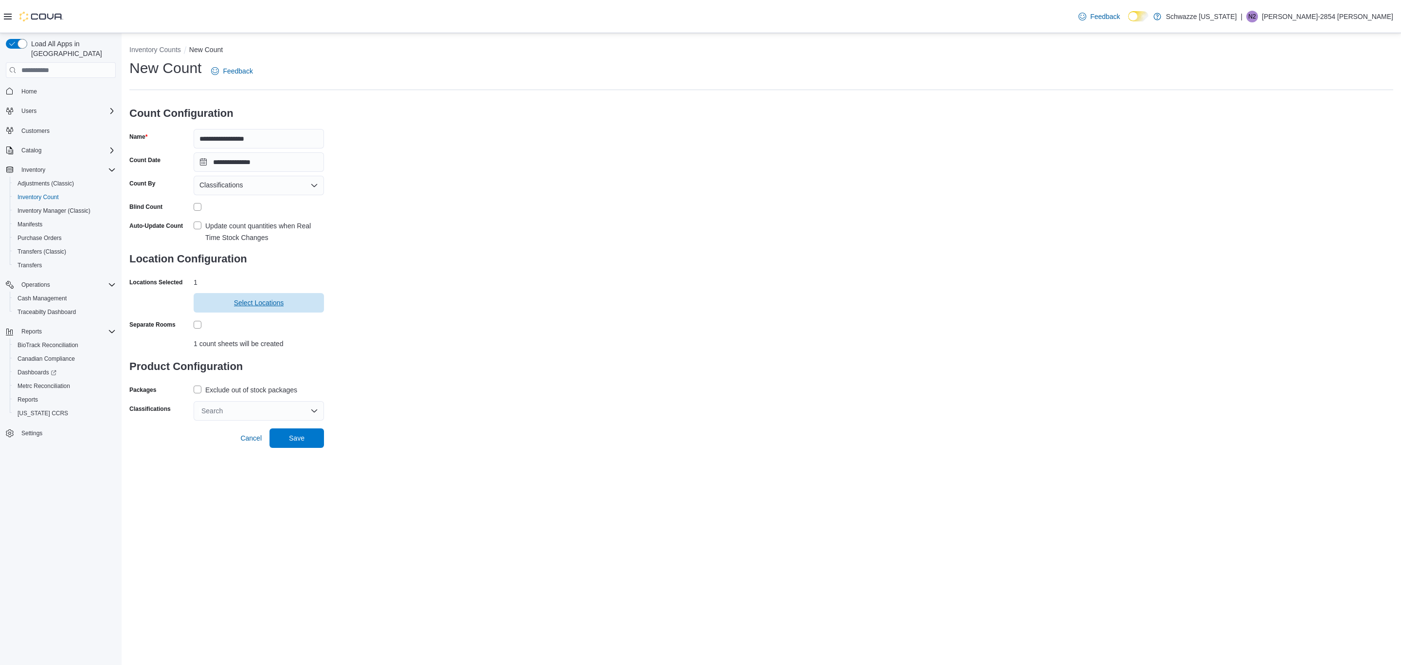
click at [283, 309] on span "Select Locations" at bounding box center [258, 302] width 119 height 19
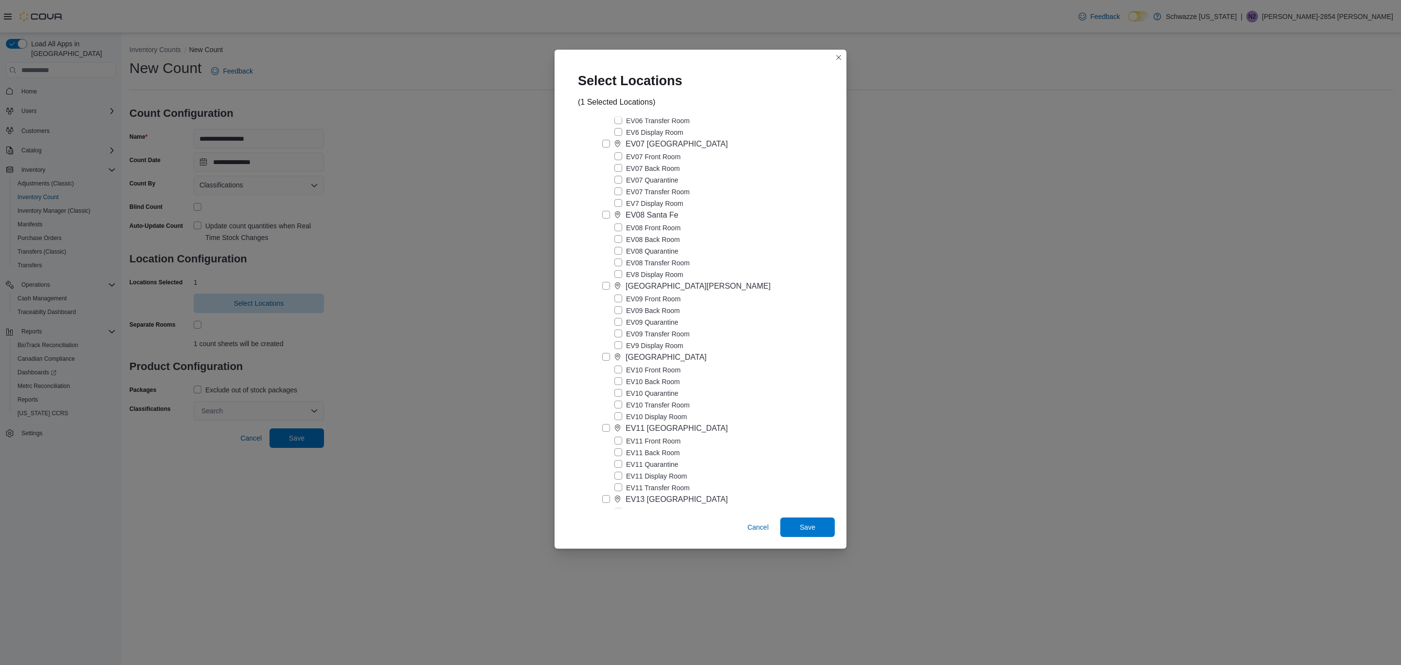
scroll to position [438, 0]
click at [805, 530] on span "Save" at bounding box center [808, 527] width 16 height 10
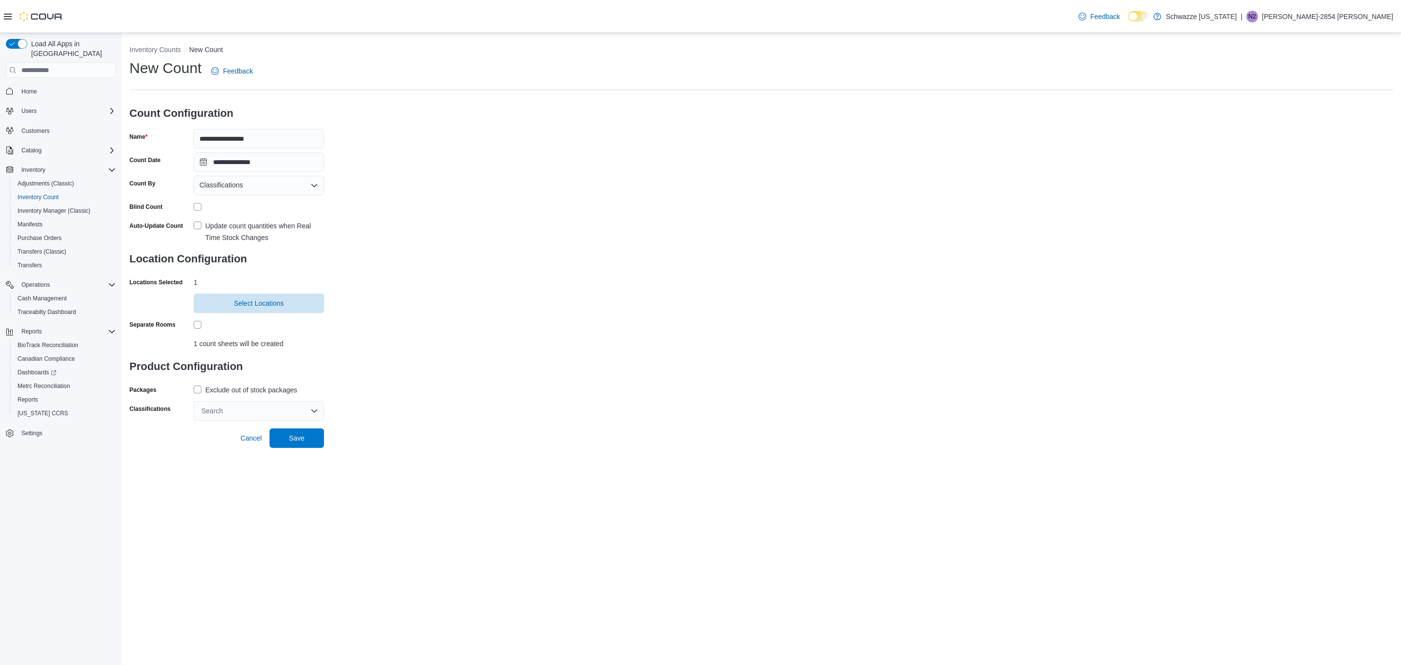
click at [194, 390] on label "Exclude out of stock packages" at bounding box center [246, 390] width 104 height 12
click at [210, 413] on div "Search" at bounding box center [259, 410] width 130 height 19
click at [242, 447] on span "Premier Shelf" at bounding box center [251, 448] width 41 height 8
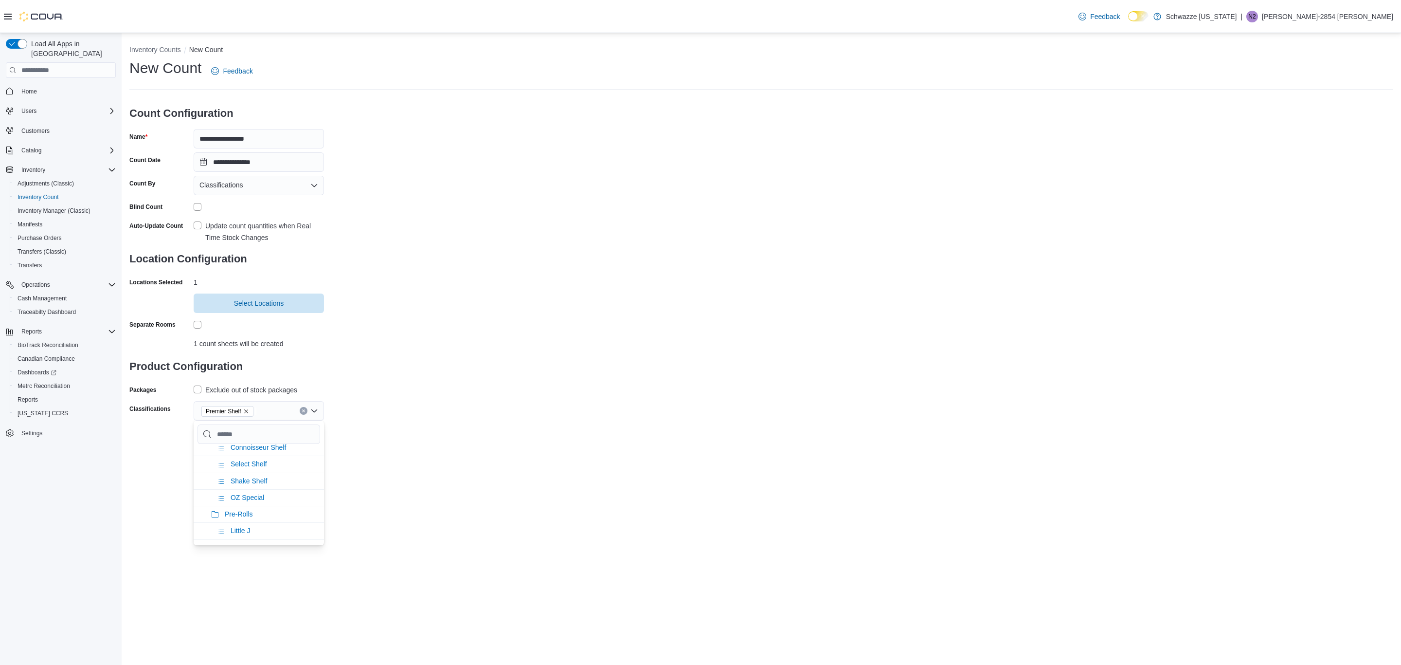
click at [390, 404] on div "**********" at bounding box center [761, 239] width 1264 height 362
click at [294, 441] on span "Save" at bounding box center [297, 437] width 16 height 10
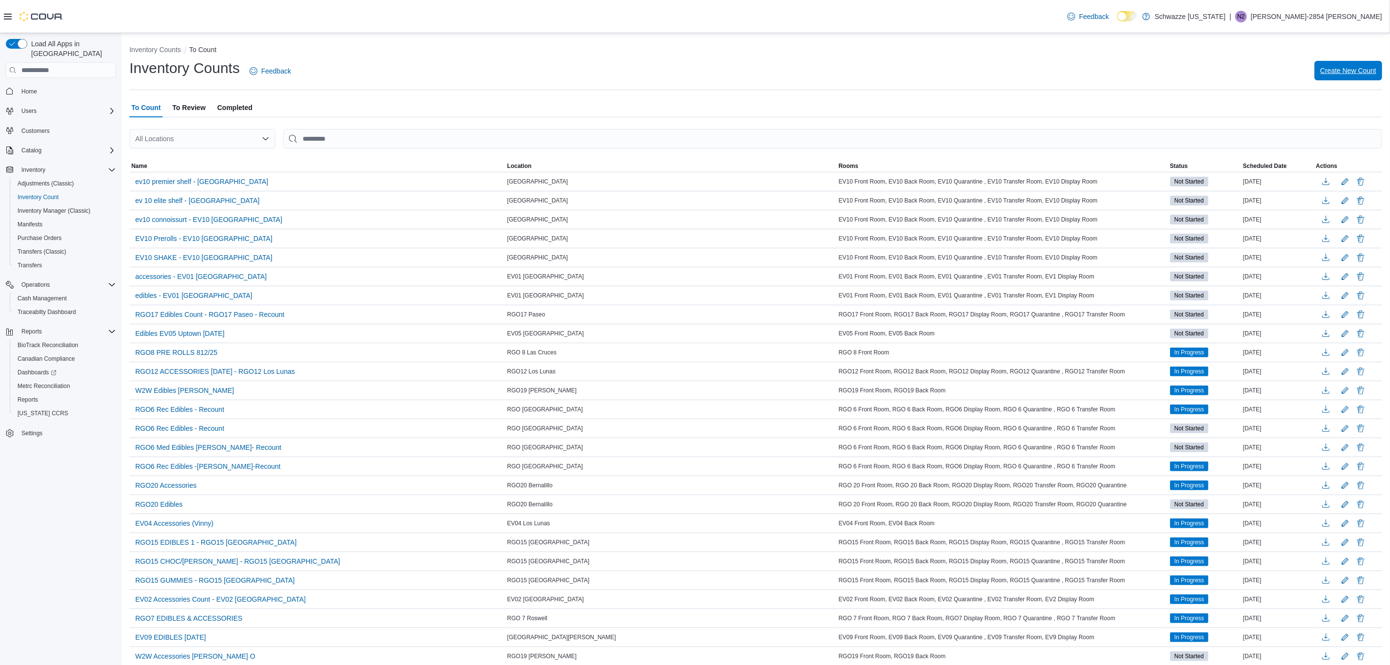
click at [1349, 78] on span "Create New Count" at bounding box center [1348, 70] width 56 height 19
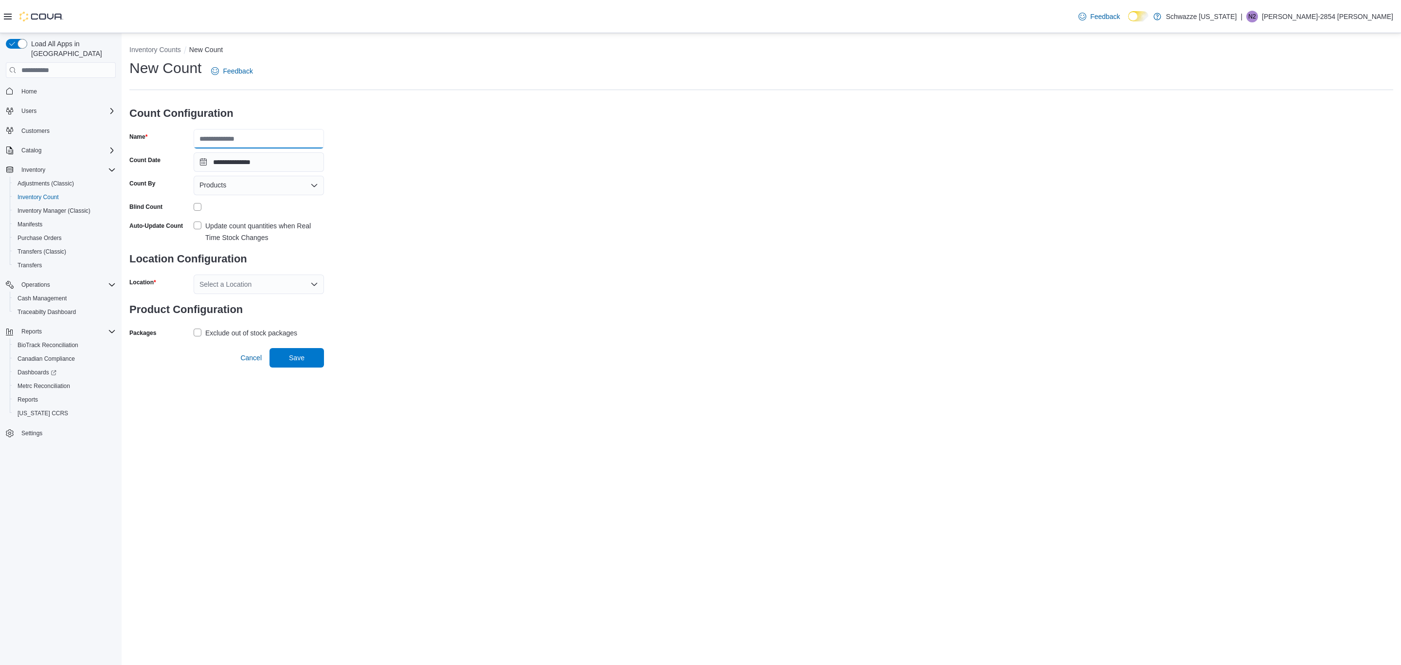
click at [320, 133] on input "Name" at bounding box center [259, 138] width 130 height 19
type input "**********"
click at [262, 186] on div "Products" at bounding box center [259, 185] width 130 height 19
click at [260, 211] on span "Classifications" at bounding box center [264, 216] width 107 height 10
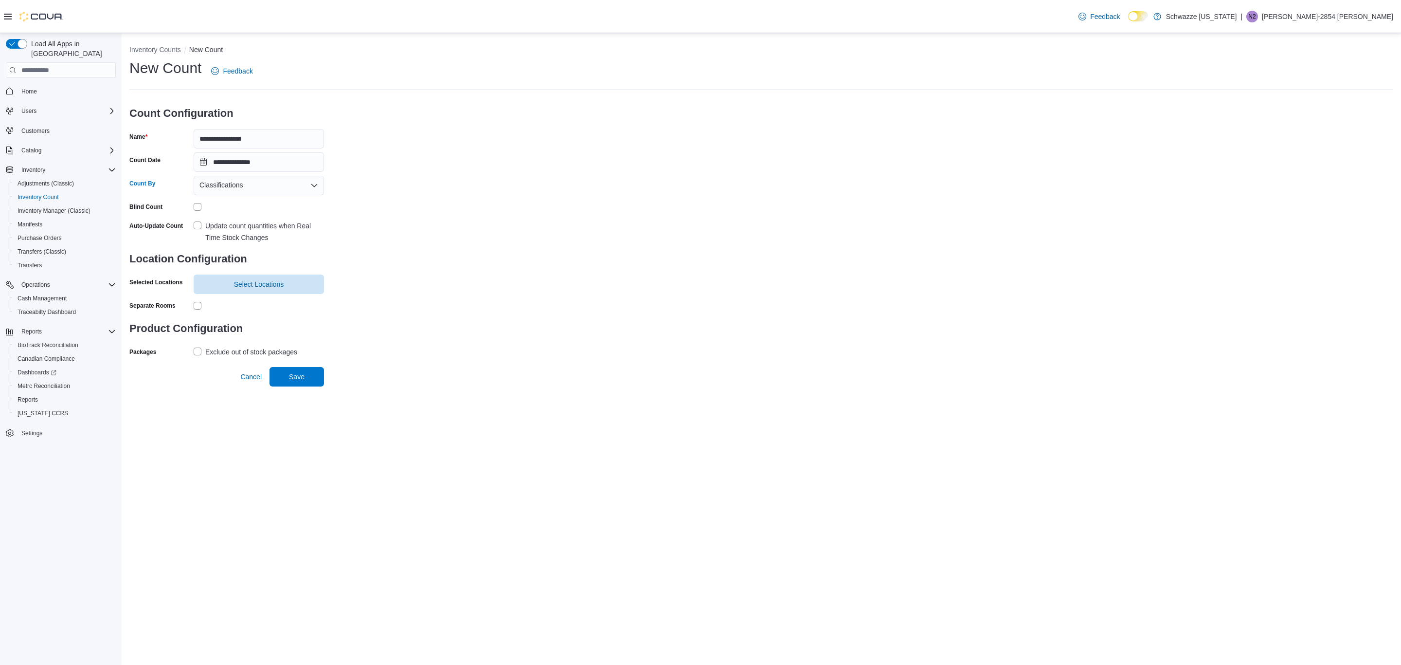
click at [269, 183] on div "Classifications Combo box. Selected. Classifications. Press Backspace to delete…" at bounding box center [259, 185] width 130 height 19
click at [247, 212] on span "Classifications" at bounding box center [255, 216] width 89 height 10
click at [191, 225] on div "Auto-Update Count Update count quantities when Real Time Stock Changes" at bounding box center [226, 230] width 195 height 25
click at [198, 220] on label "Update count quantities when Real Time Stock Changes" at bounding box center [259, 231] width 130 height 23
click at [214, 278] on span "Select Locations" at bounding box center [258, 283] width 119 height 19
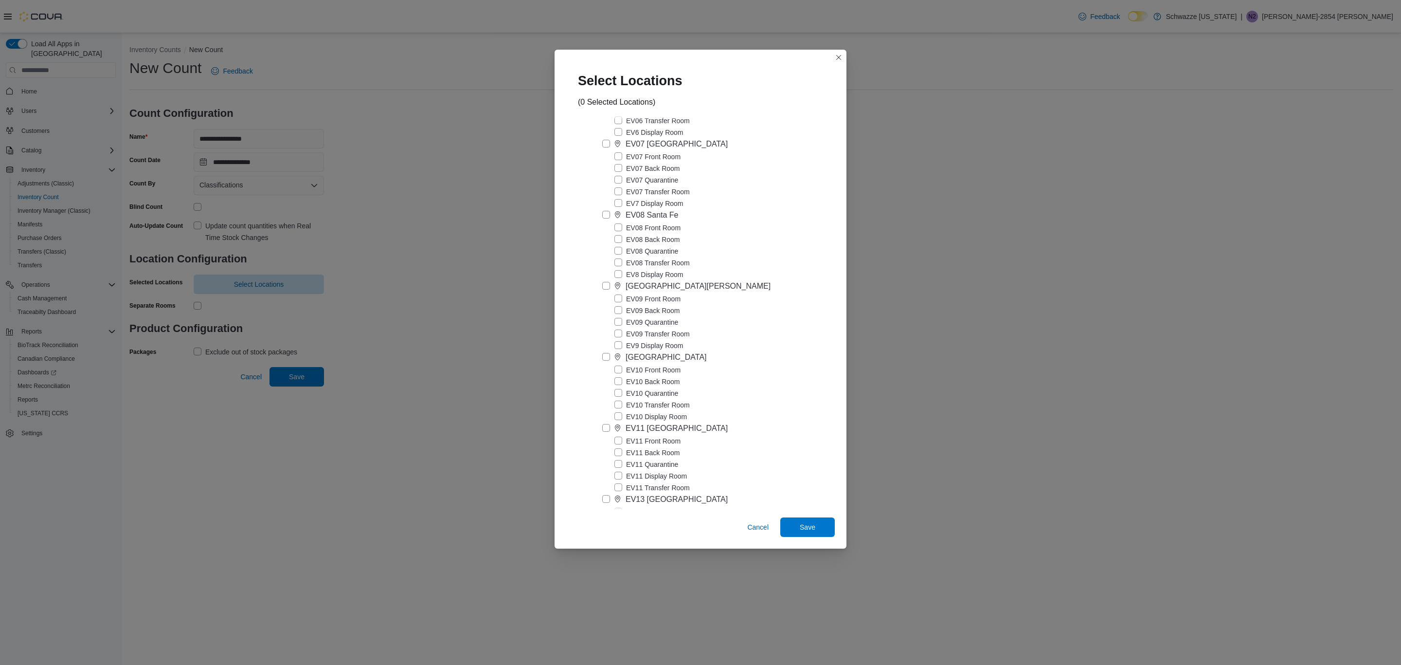
scroll to position [438, 0]
click at [607, 362] on label "[GEOGRAPHIC_DATA]" at bounding box center [654, 356] width 105 height 12
click at [815, 528] on span "Save" at bounding box center [808, 527] width 16 height 10
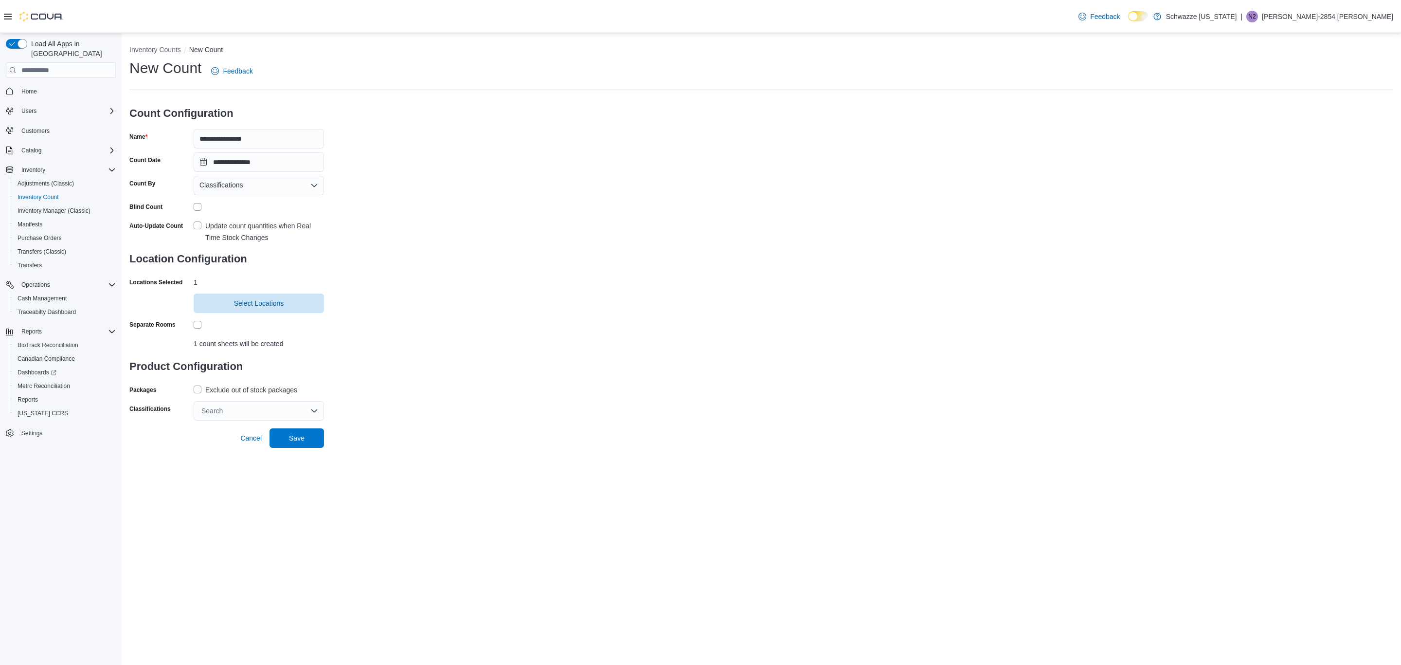
click at [202, 389] on label "Exclude out of stock packages" at bounding box center [246, 390] width 104 height 12
click at [218, 408] on div "Search" at bounding box center [259, 410] width 130 height 19
click at [263, 464] on span "Select Shelf" at bounding box center [249, 465] width 36 height 8
click at [461, 377] on div "**********" at bounding box center [761, 239] width 1264 height 362
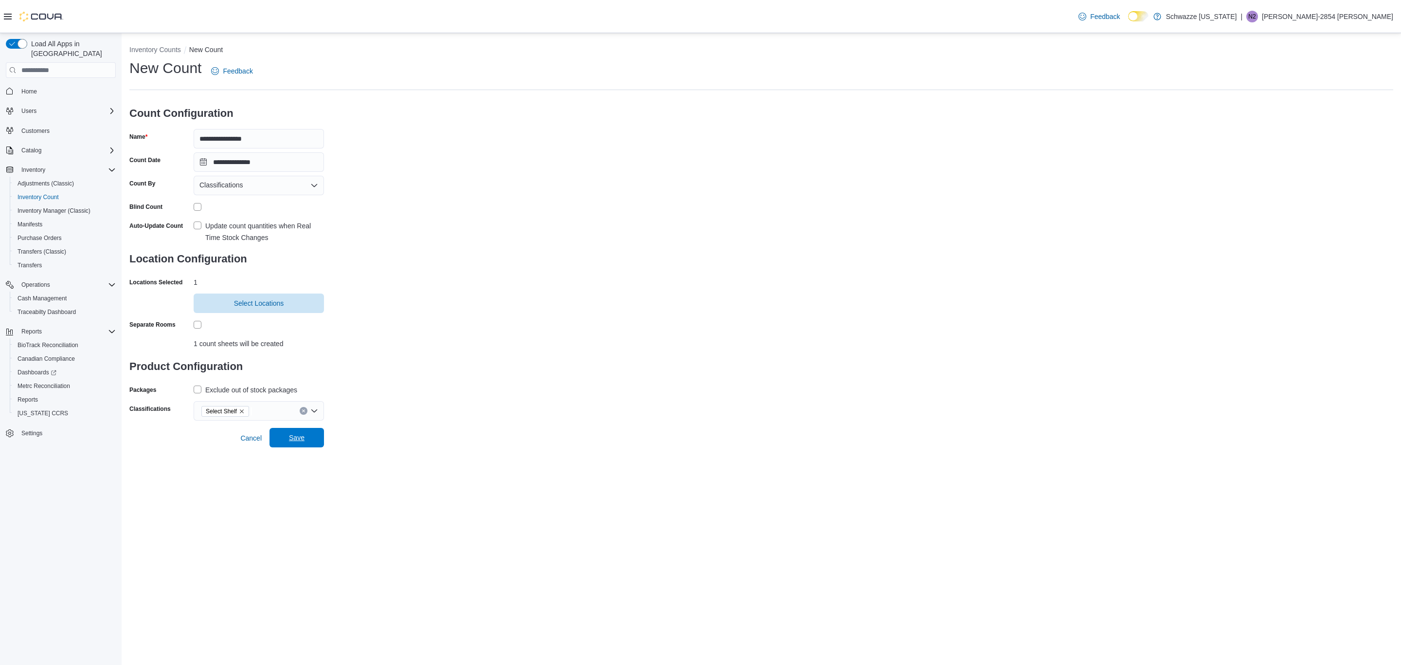
click at [318, 443] on button "Save" at bounding box center [297, 437] width 54 height 19
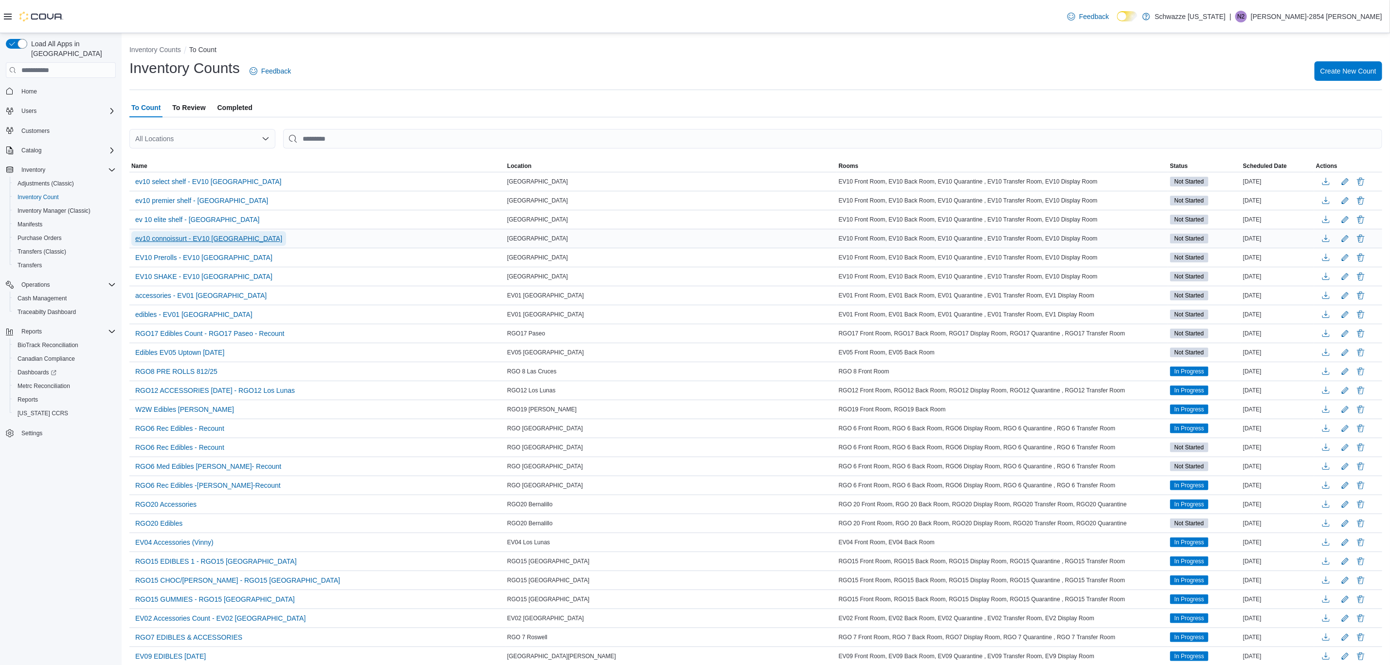
drag, startPoint x: 174, startPoint y: 237, endPoint x: 161, endPoint y: 238, distance: 12.7
click at [161, 238] on span "ev10 connoissurt - EV10 Sunland Park" at bounding box center [208, 239] width 147 height 10
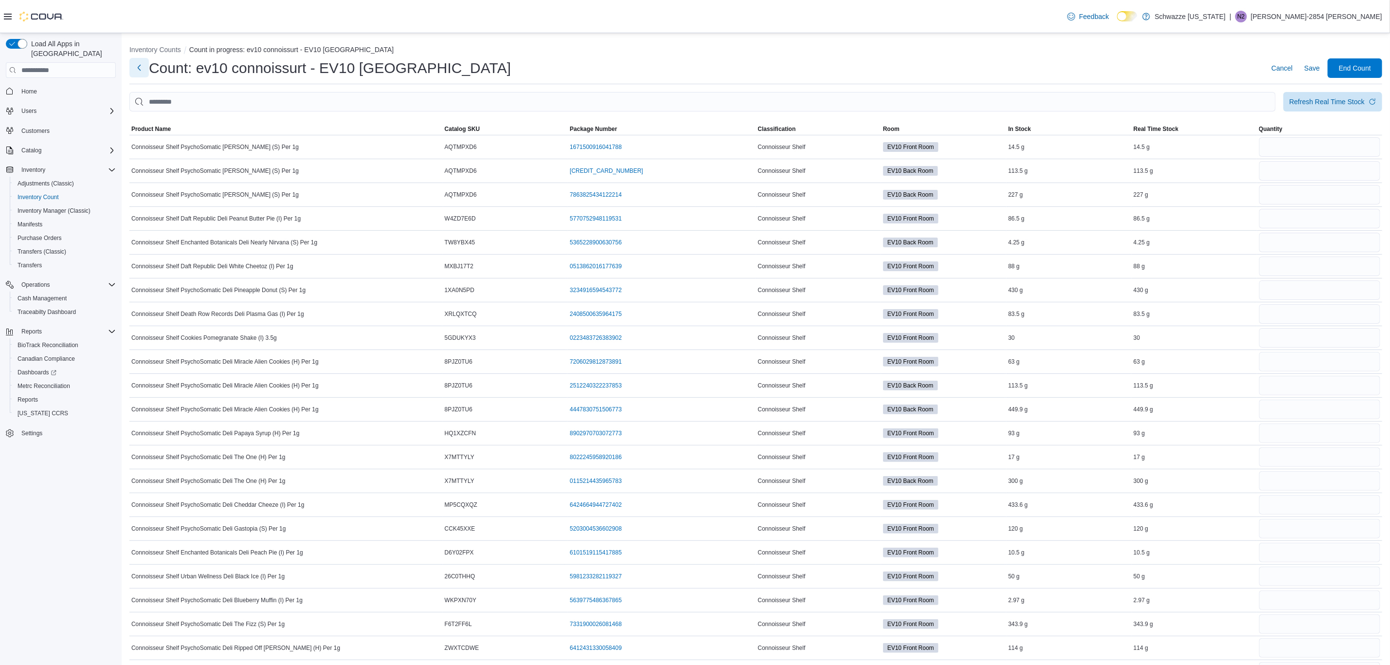
click at [139, 70] on button "Next" at bounding box center [138, 67] width 19 height 19
click at [161, 81] on div "Count: ev10 connoissurt - EV10 Sunland Park Cancel Save End Count" at bounding box center [755, 71] width 1253 height 26
click at [137, 72] on button "Next" at bounding box center [138, 67] width 19 height 19
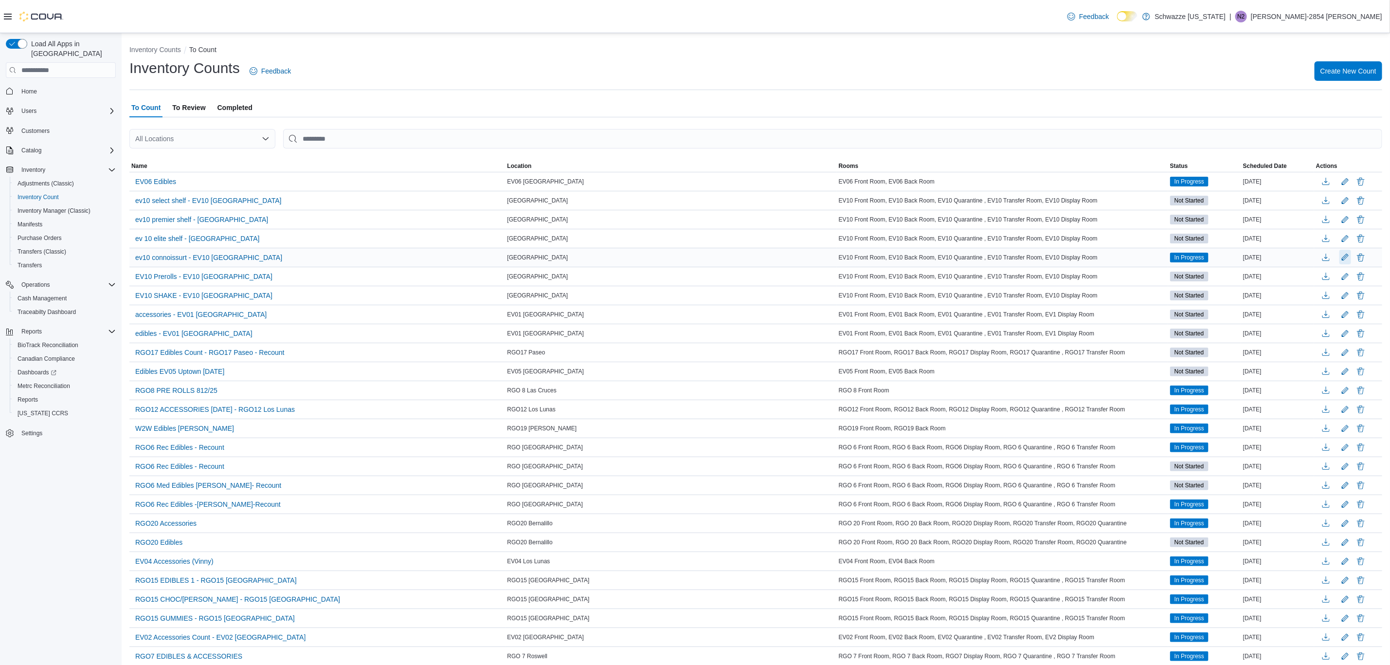
click at [1351, 260] on button "Edit count details" at bounding box center [1345, 257] width 12 height 15
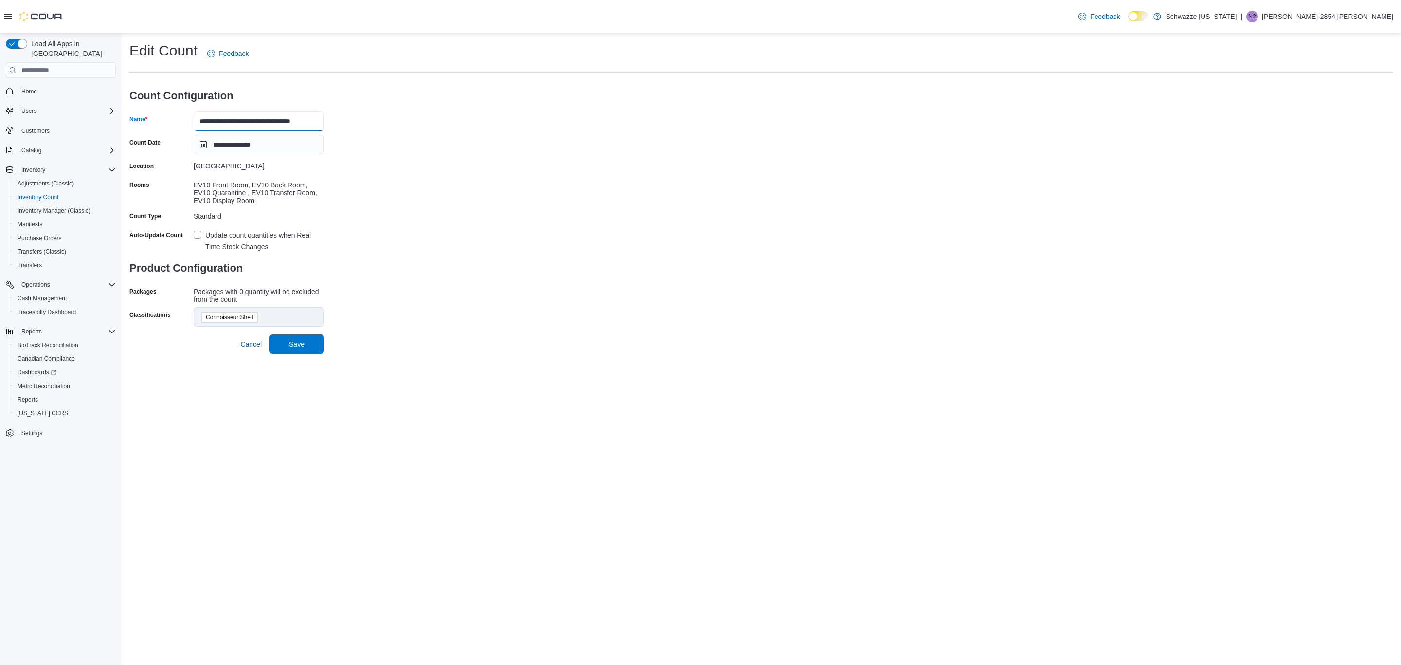
click at [251, 121] on input "**********" at bounding box center [259, 120] width 130 height 19
type input "**********"
click at [291, 344] on span "Save" at bounding box center [297, 344] width 16 height 10
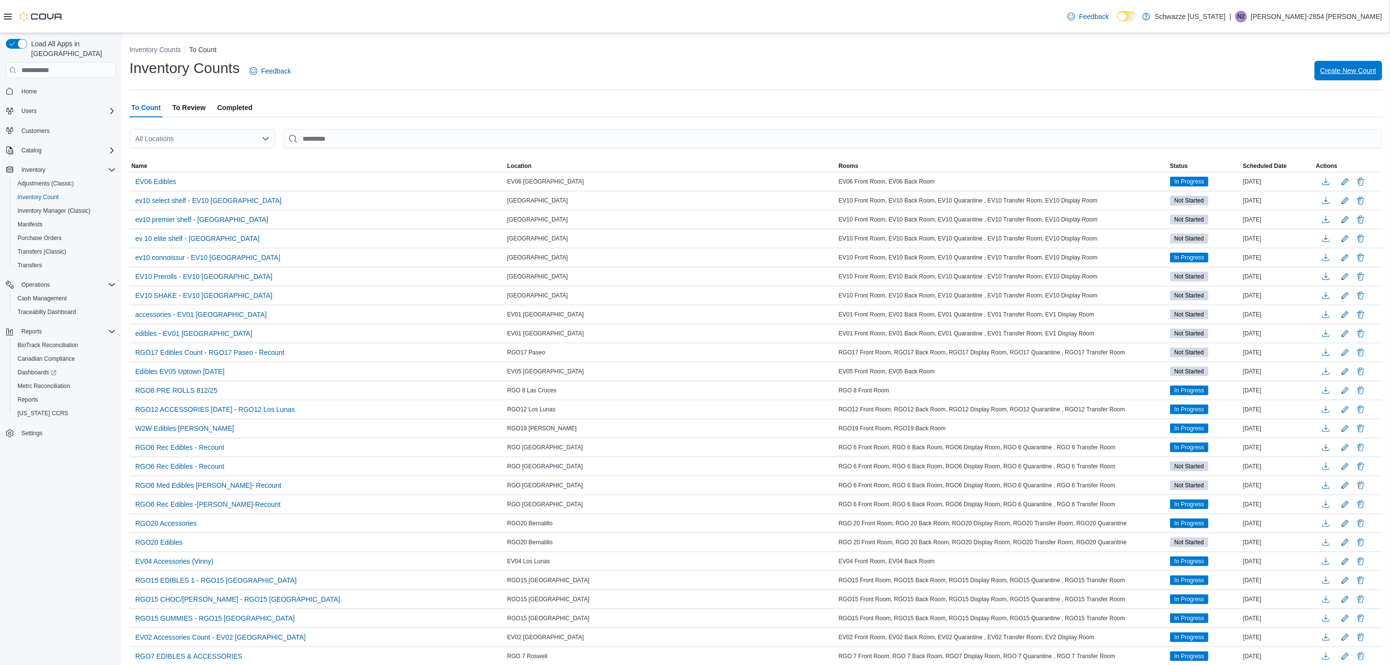
click at [1376, 66] on span "Create New Count" at bounding box center [1348, 71] width 56 height 10
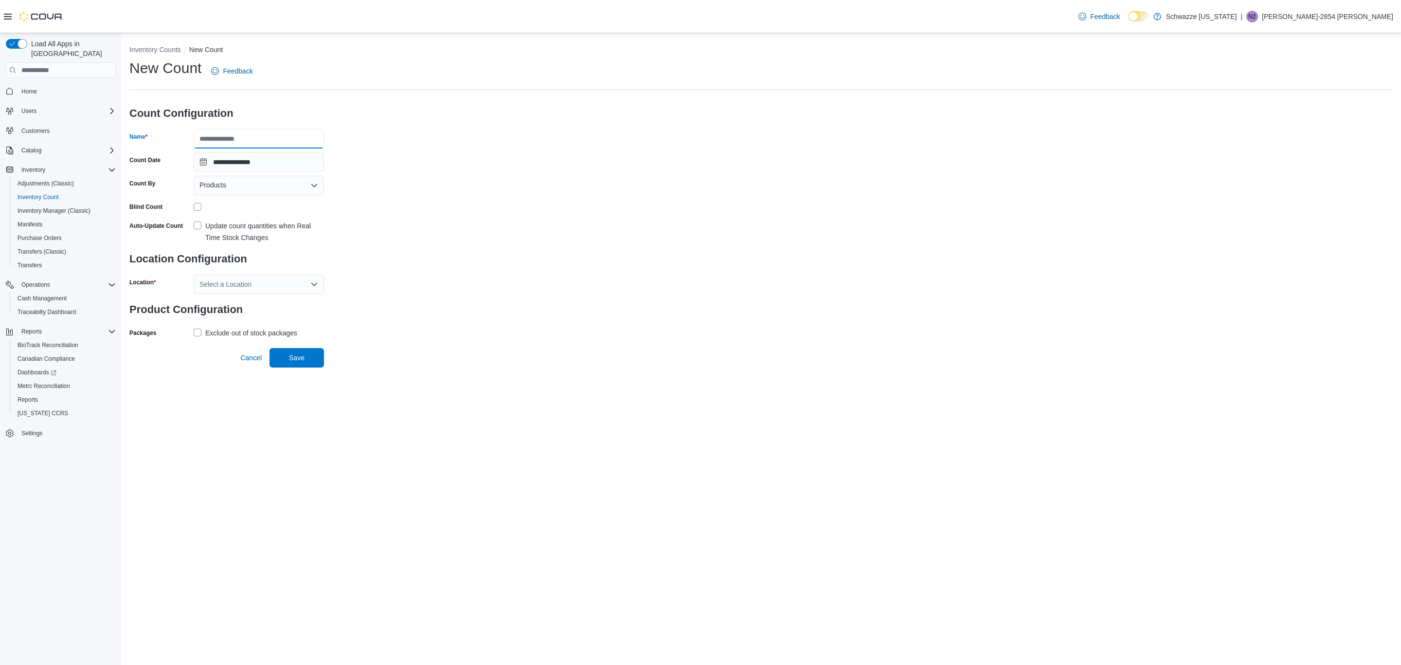
click at [258, 140] on input "Name" at bounding box center [259, 138] width 130 height 19
type input "**********"
click at [216, 192] on div "Products" at bounding box center [259, 185] width 130 height 19
click at [215, 190] on span "Products" at bounding box center [212, 185] width 27 height 12
click at [219, 216] on span "Classifications" at bounding box center [264, 216] width 107 height 10
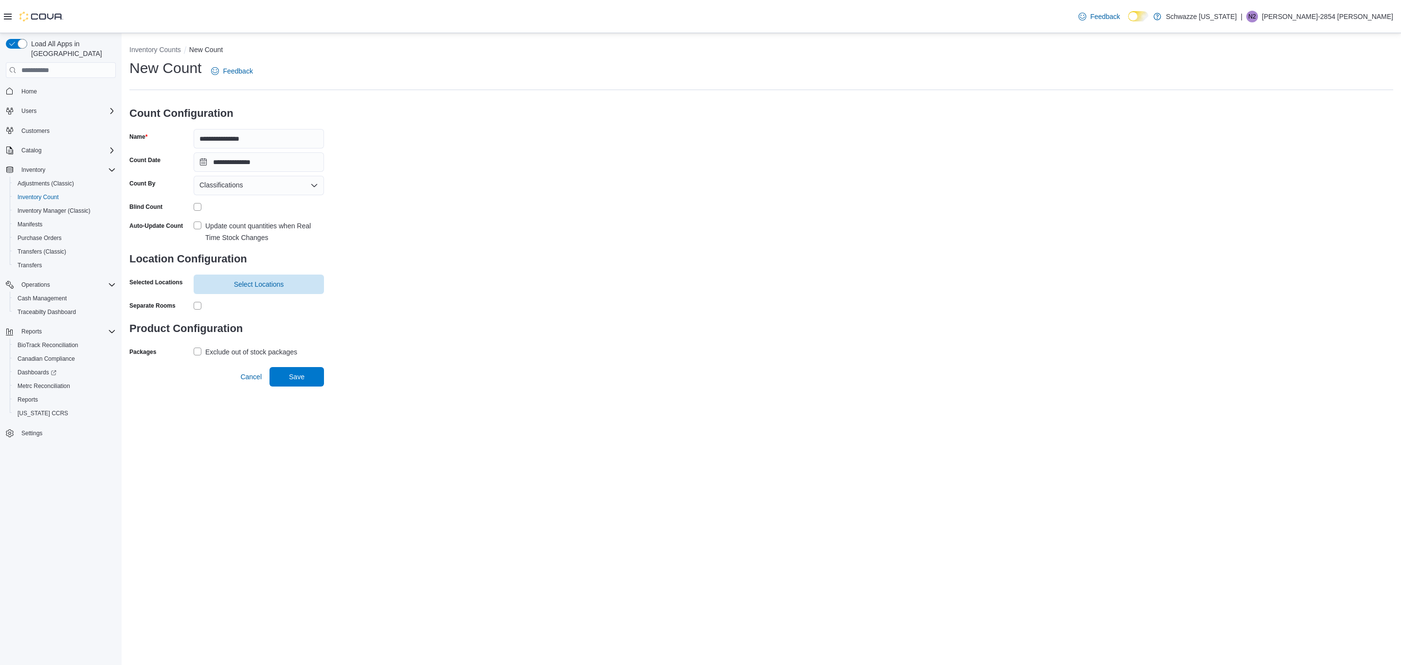
click at [197, 229] on label "Update count quantities when Real Time Stock Changes" at bounding box center [259, 231] width 130 height 23
click at [215, 288] on span "Select Locations" at bounding box center [258, 283] width 119 height 19
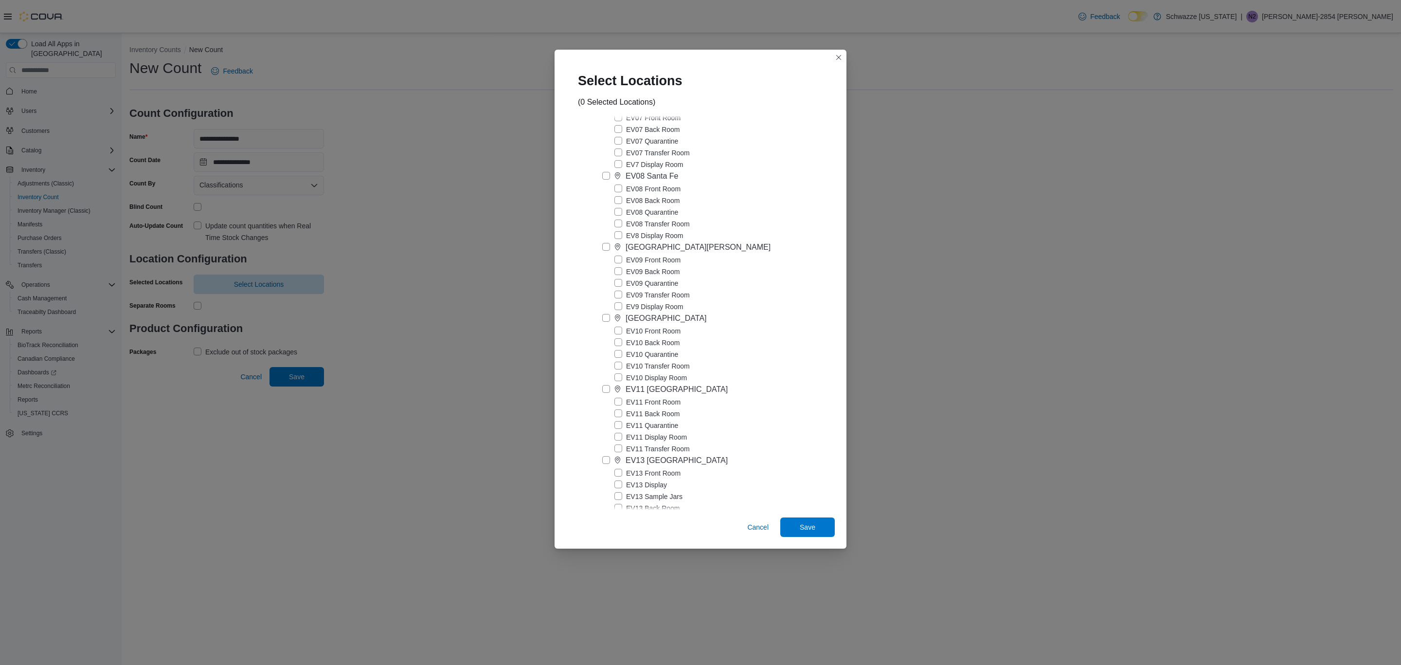
scroll to position [511, 0]
click at [605, 289] on label "[GEOGRAPHIC_DATA]" at bounding box center [654, 283] width 105 height 12
click at [809, 524] on span "Save" at bounding box center [808, 527] width 16 height 10
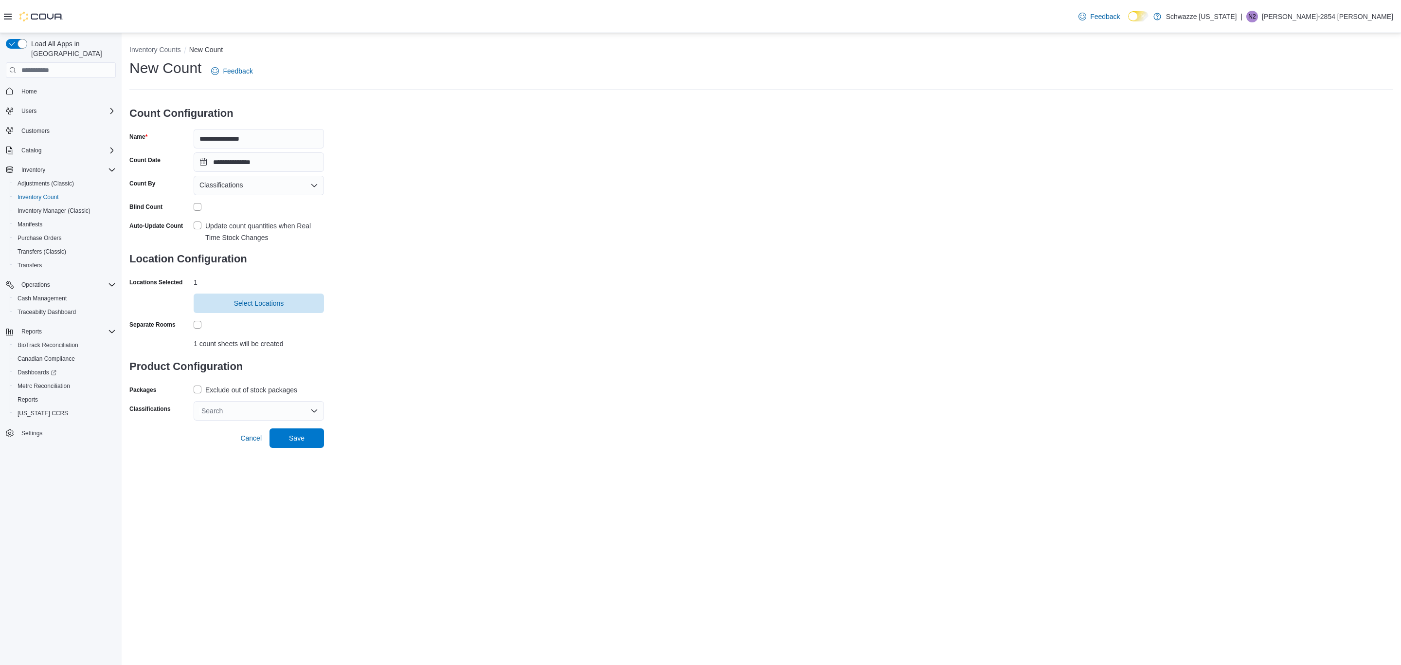
click at [197, 391] on label "Exclude out of stock packages" at bounding box center [246, 390] width 104 height 12
click at [292, 411] on div "Search" at bounding box center [259, 410] width 130 height 19
click at [253, 497] on span "OZ Special" at bounding box center [248, 498] width 34 height 8
click at [486, 428] on div "**********" at bounding box center [761, 230] width 1279 height 395
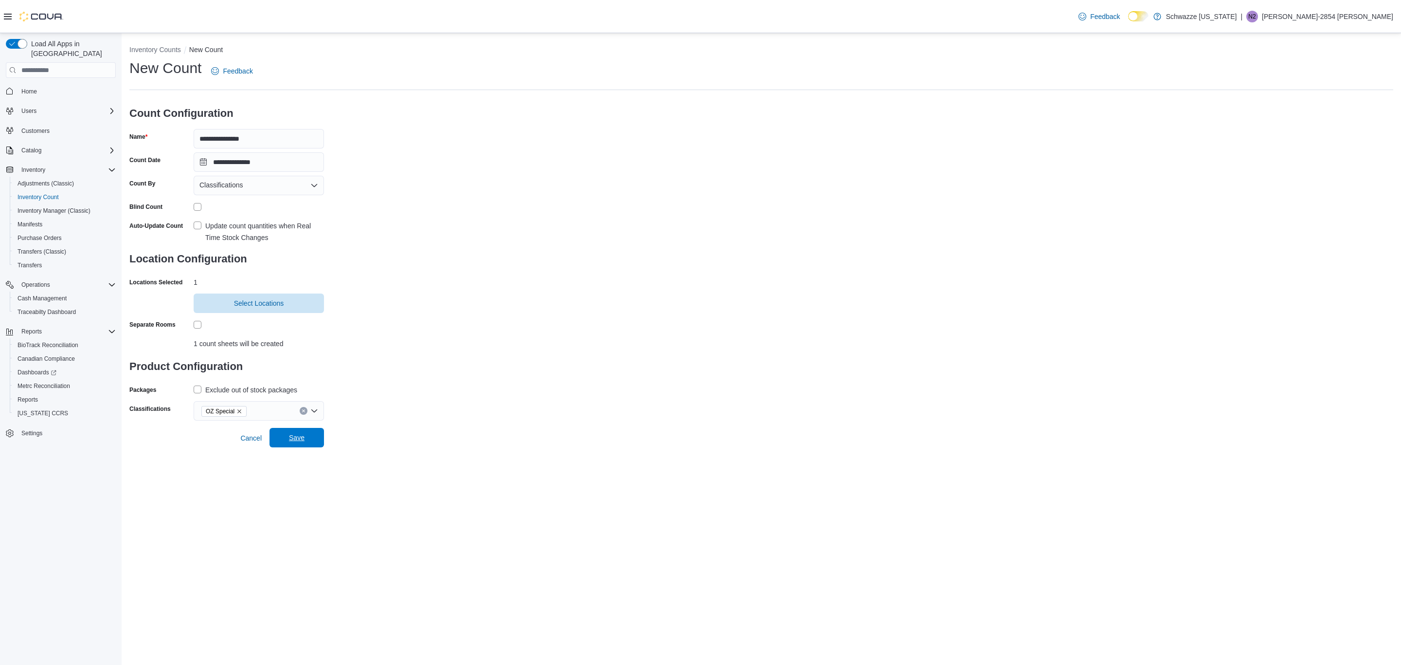
click at [283, 438] on span "Save" at bounding box center [296, 437] width 43 height 19
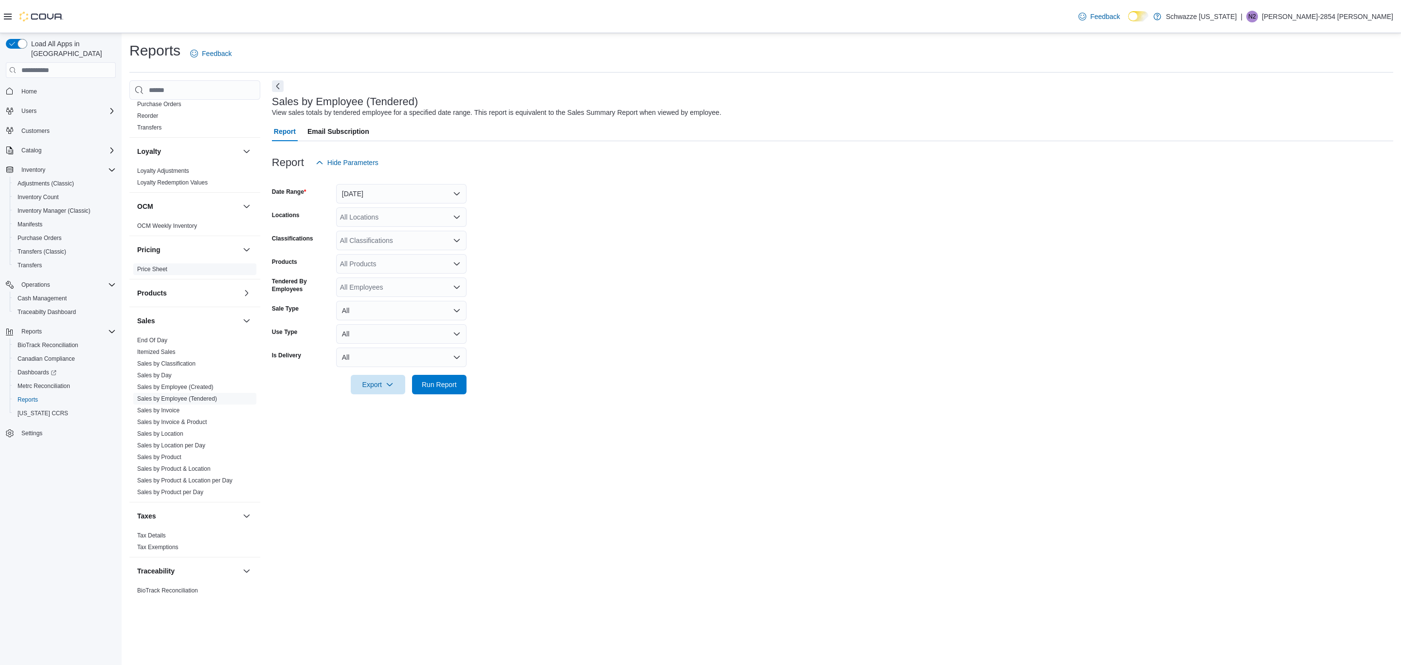
scroll to position [431, 0]
click at [170, 387] on link "Sales by Employee (Tendered)" at bounding box center [177, 386] width 80 height 7
click at [355, 187] on button "Yesterday" at bounding box center [401, 193] width 130 height 19
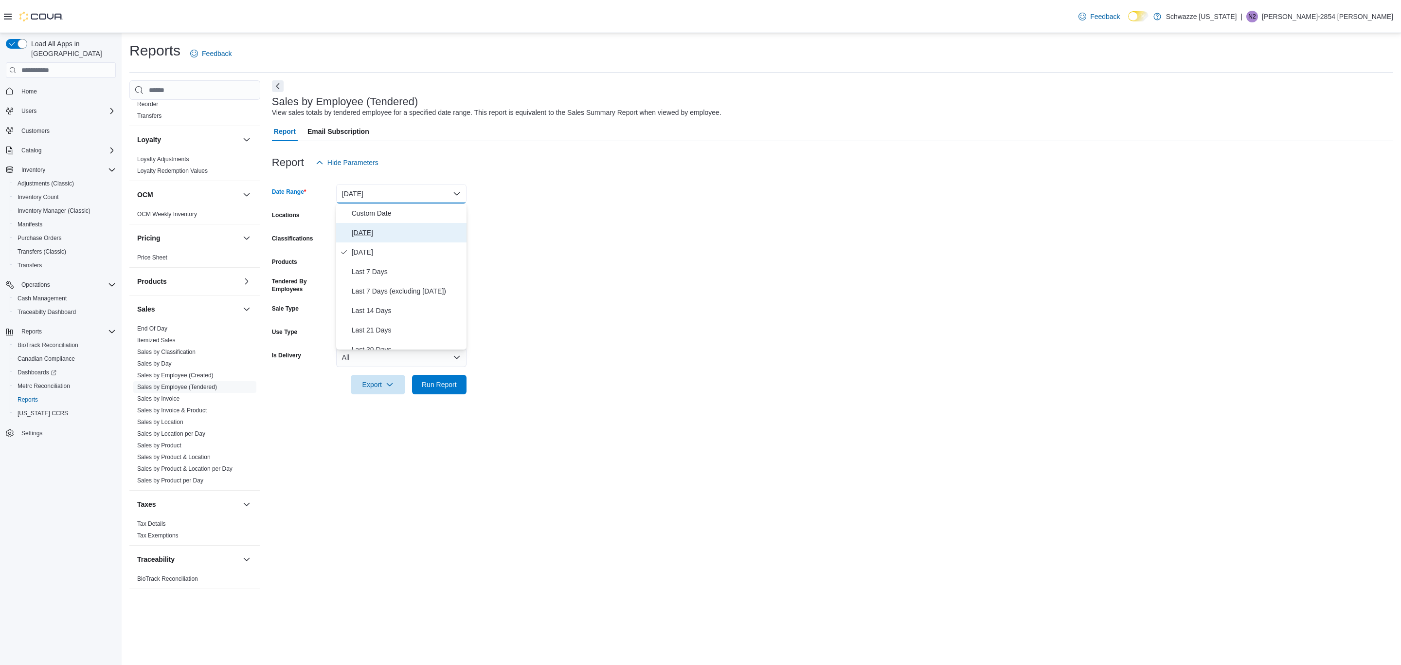
click at [365, 229] on span "[DATE]" at bounding box center [407, 233] width 111 height 12
click at [365, 218] on div "All Locations" at bounding box center [401, 216] width 130 height 19
click at [381, 309] on button "[GEOGRAPHIC_DATA]" at bounding box center [401, 316] width 130 height 14
click at [491, 243] on form "Date Range Today Locations EV10 Sunland Park Classifications All Classification…" at bounding box center [832, 283] width 1121 height 222
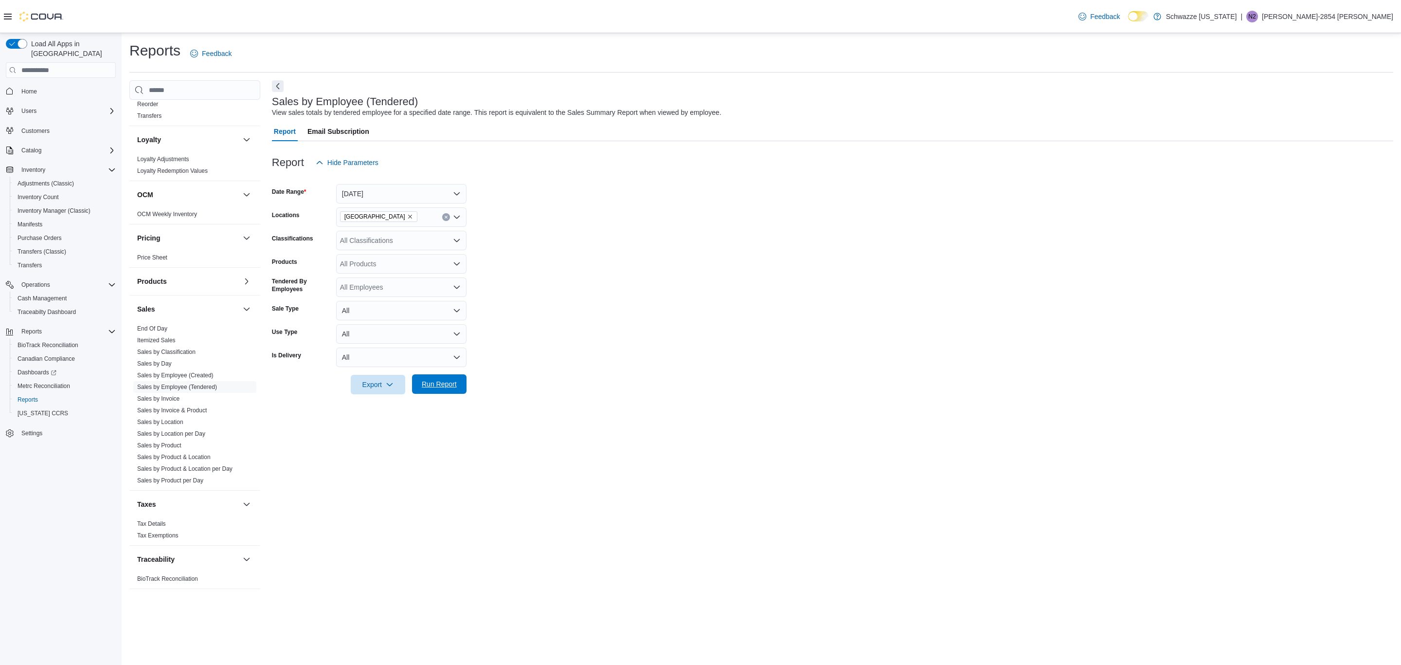
click at [428, 385] on span "Run Report" at bounding box center [439, 384] width 35 height 10
